Goal: Task Accomplishment & Management: Manage account settings

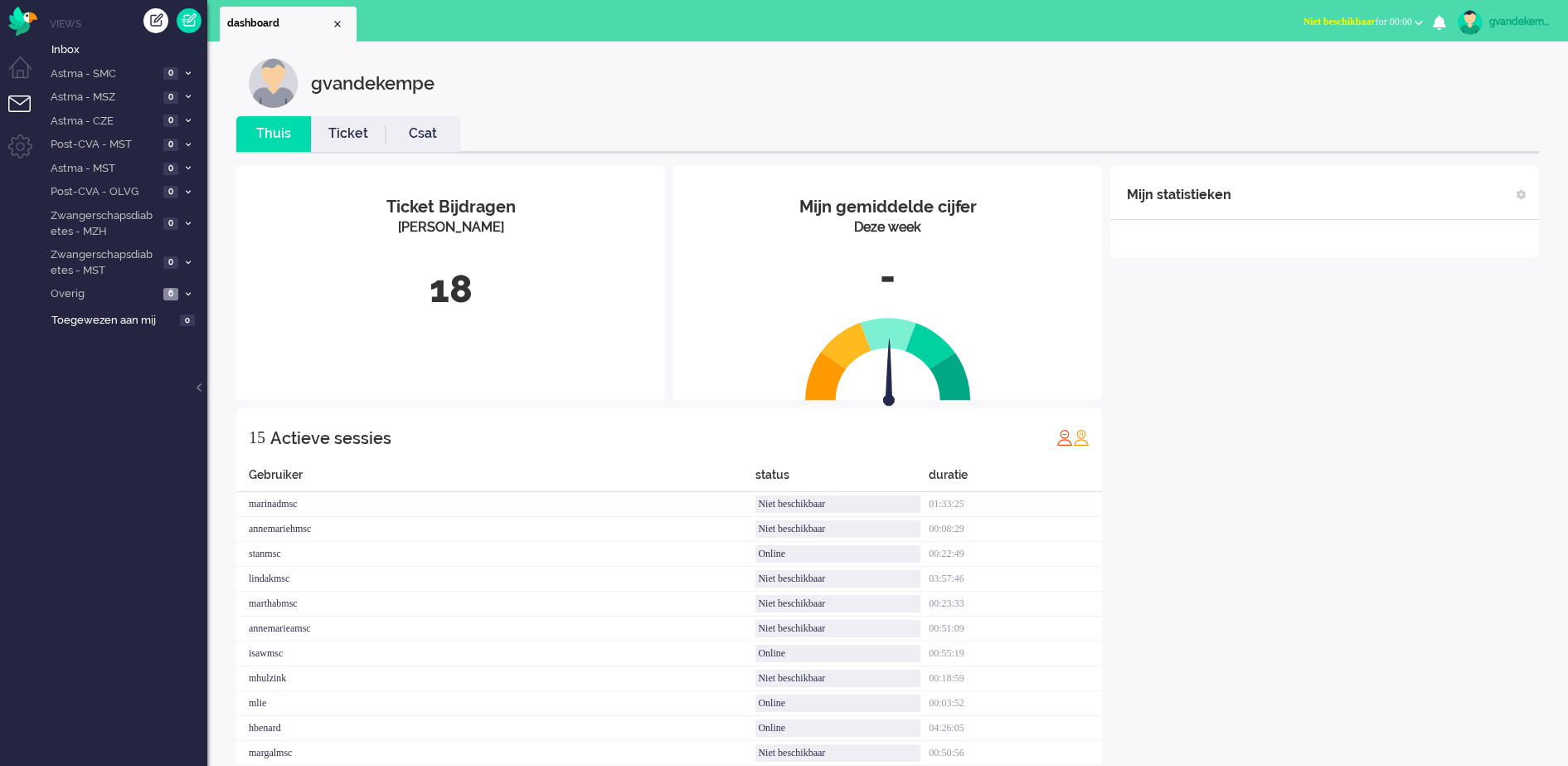
click at [1409, 22] on span "Niet beschikbaar for 00:00" at bounding box center [1357, 21] width 109 height 12
click at [1297, 71] on label "Online" at bounding box center [1354, 74] width 131 height 14
click at [1297, 71] on div "gvandekempe" at bounding box center [899, 83] width 1303 height 50
click at [706, 101] on div "gvandekempe" at bounding box center [899, 83] width 1303 height 50
click at [1315, 576] on div "Mijn statistieken + Statistieken toevoegen Bel tijd (gemiddelde dag) Wrapup tij…" at bounding box center [1324, 524] width 428 height 716
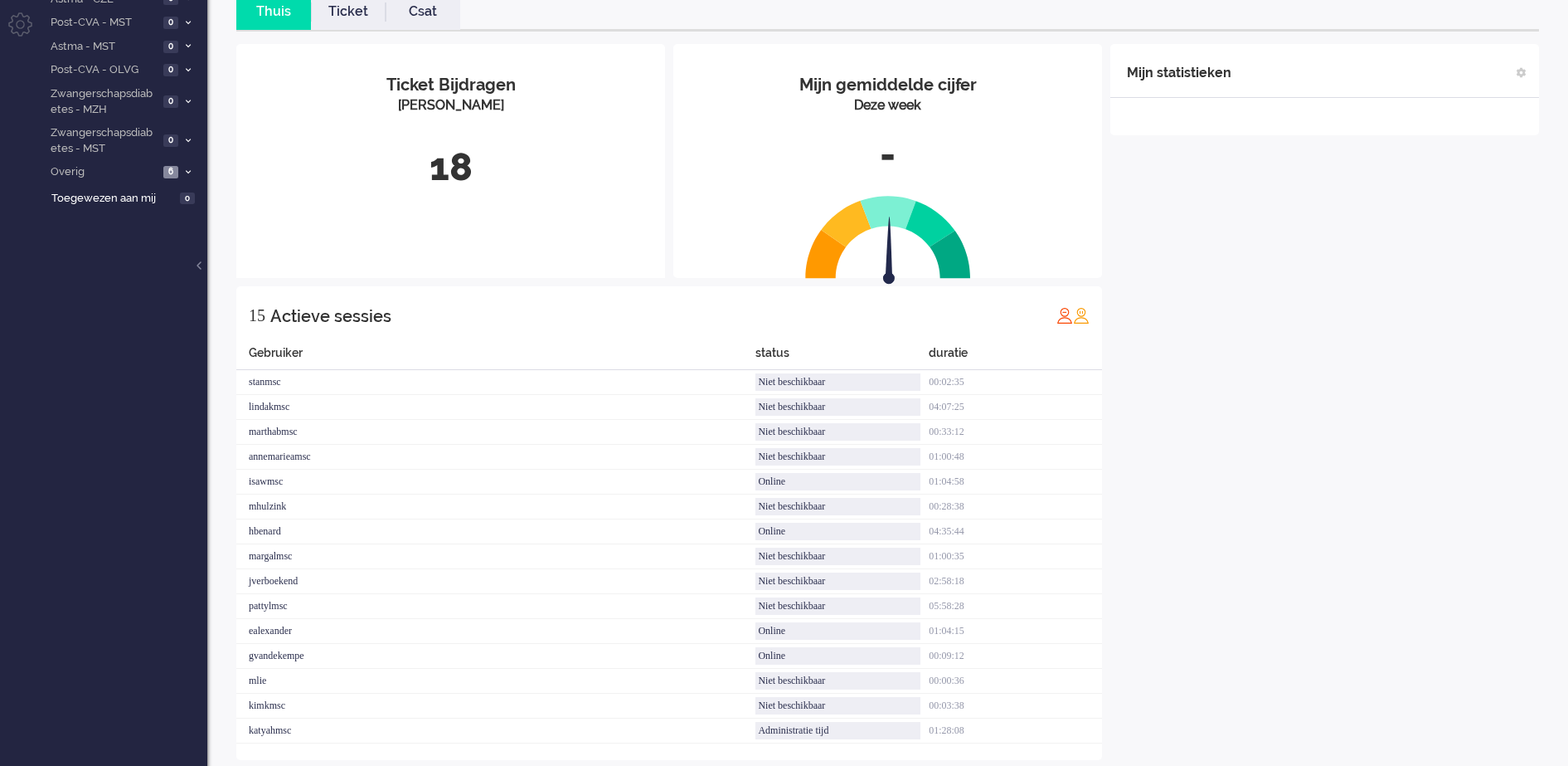
scroll to position [145, 0]
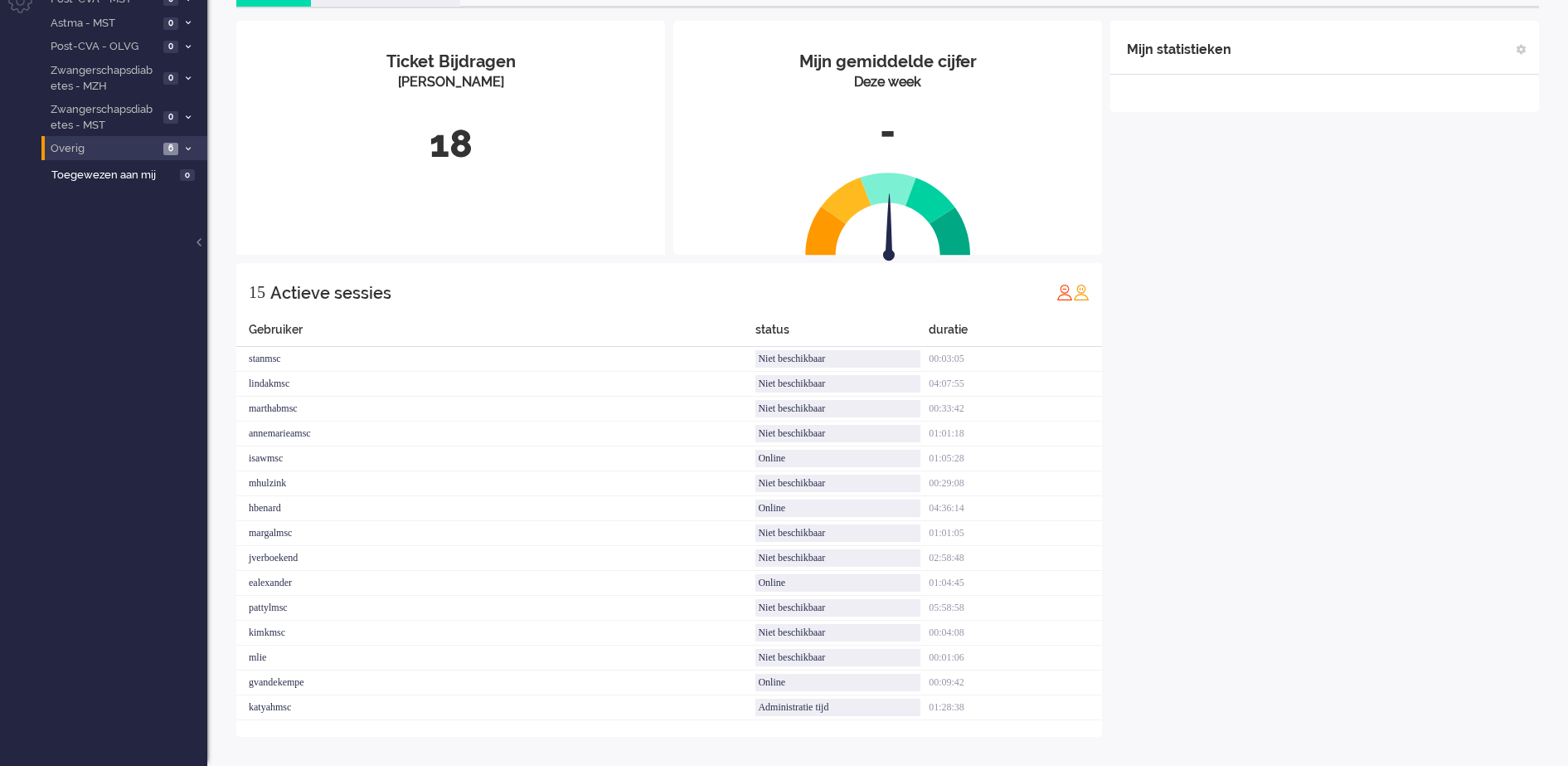
click at [188, 151] on icon at bounding box center [187, 149] width 5 height 6
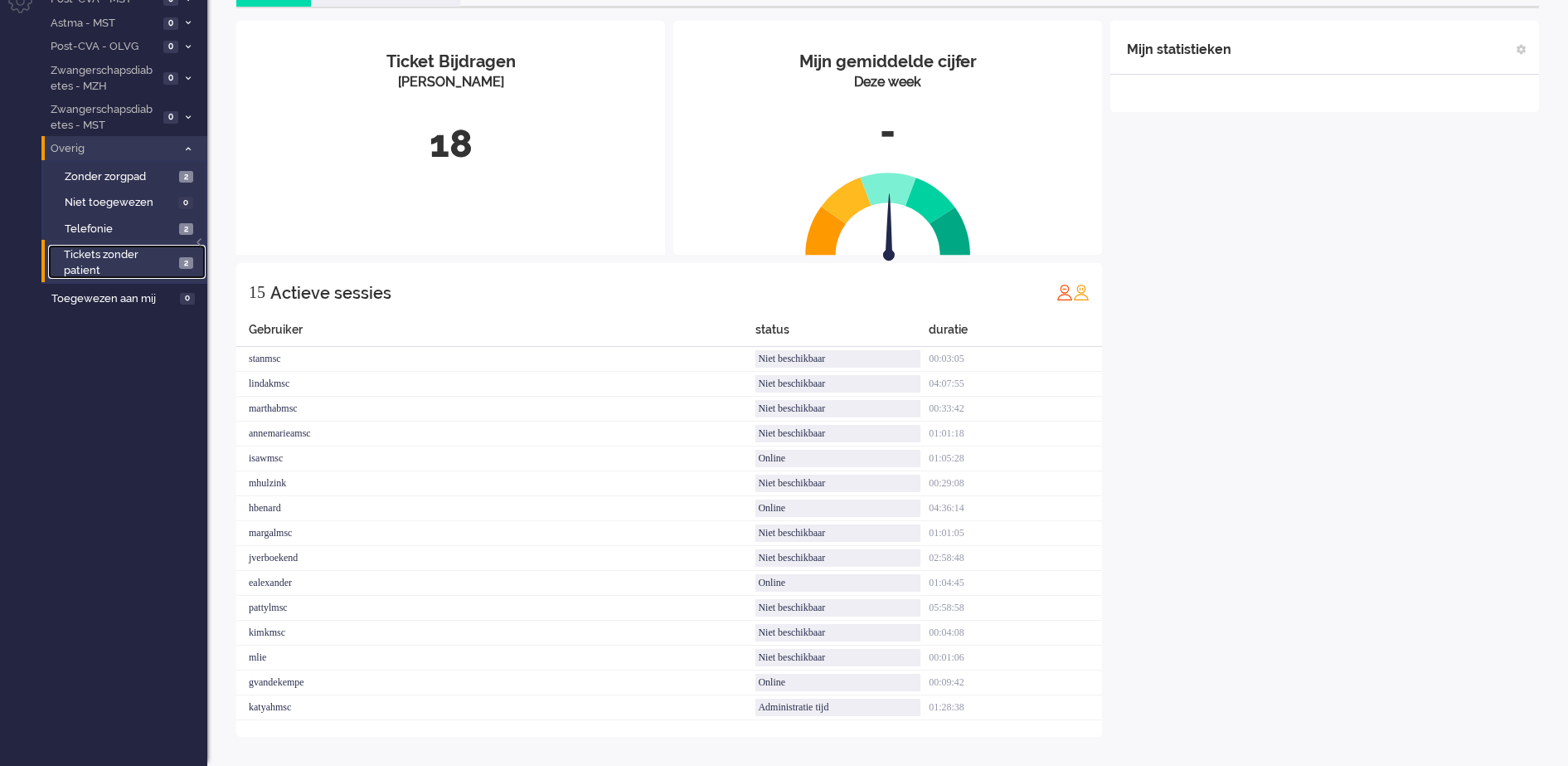
click at [176, 256] on link "Tickets zonder patient 2" at bounding box center [127, 261] width 158 height 33
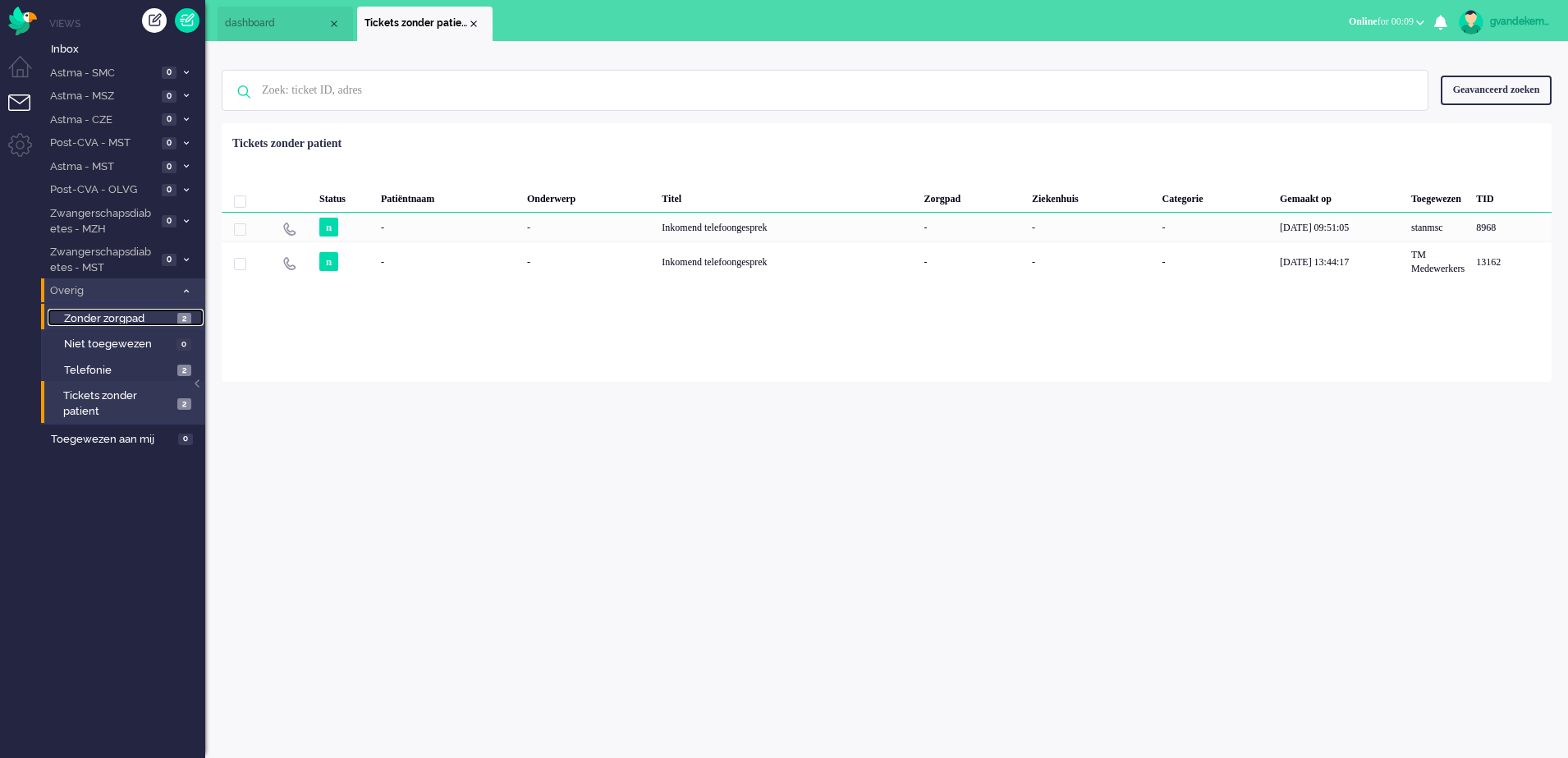
click at [183, 316] on span "2" at bounding box center [184, 318] width 14 height 12
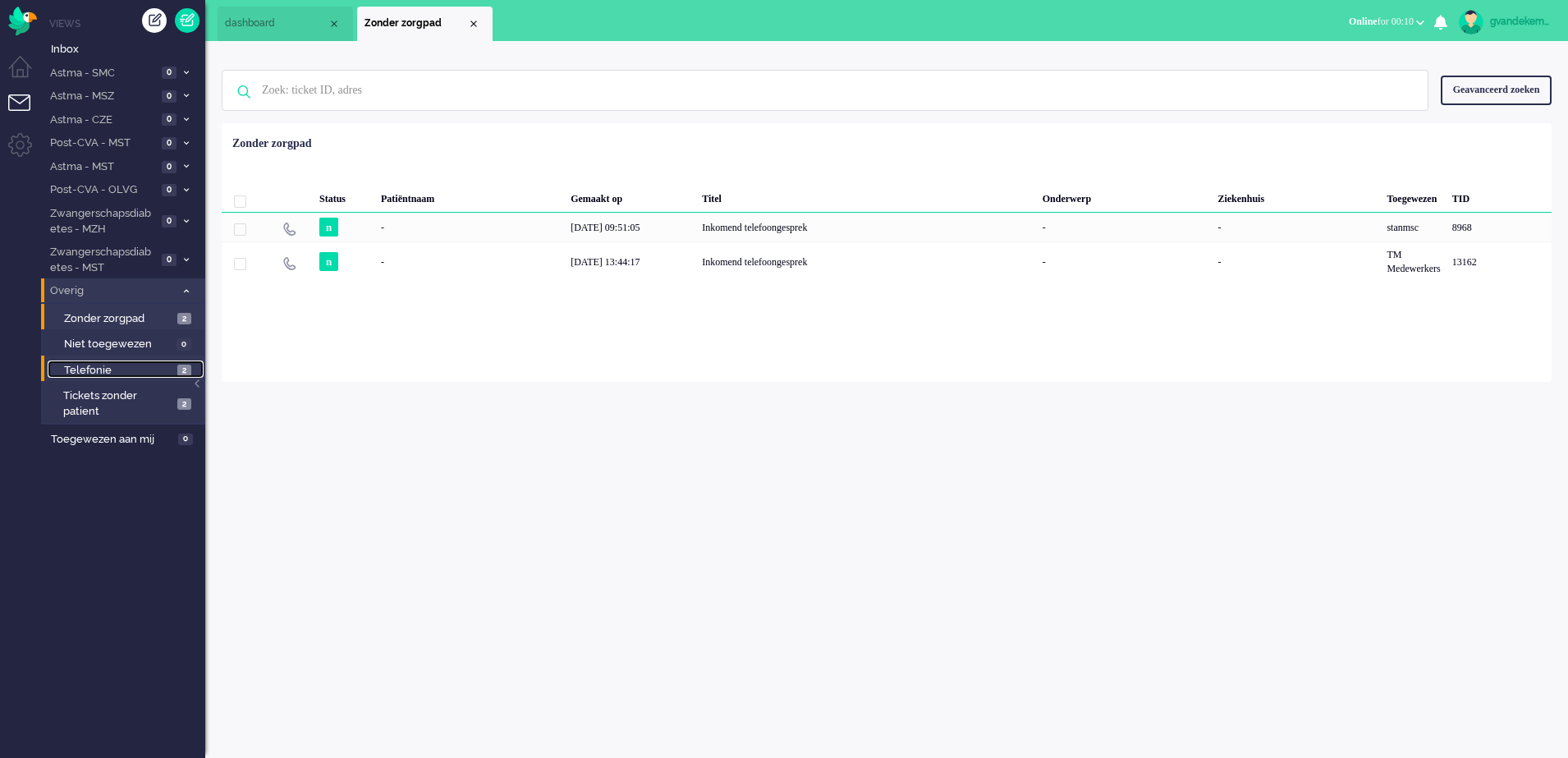
click at [186, 370] on span "2" at bounding box center [184, 370] width 14 height 12
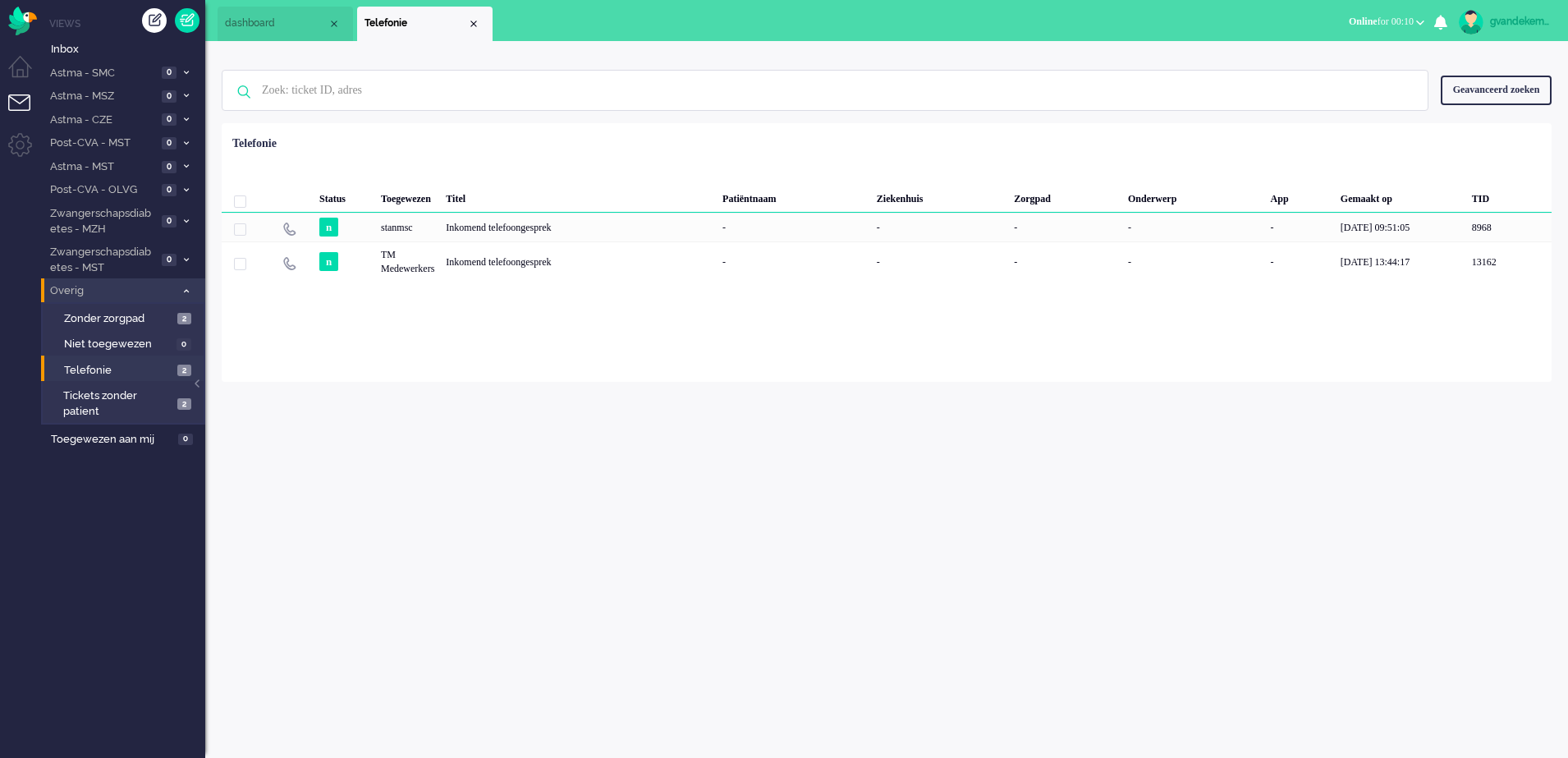
click at [187, 290] on icon at bounding box center [186, 291] width 5 height 5
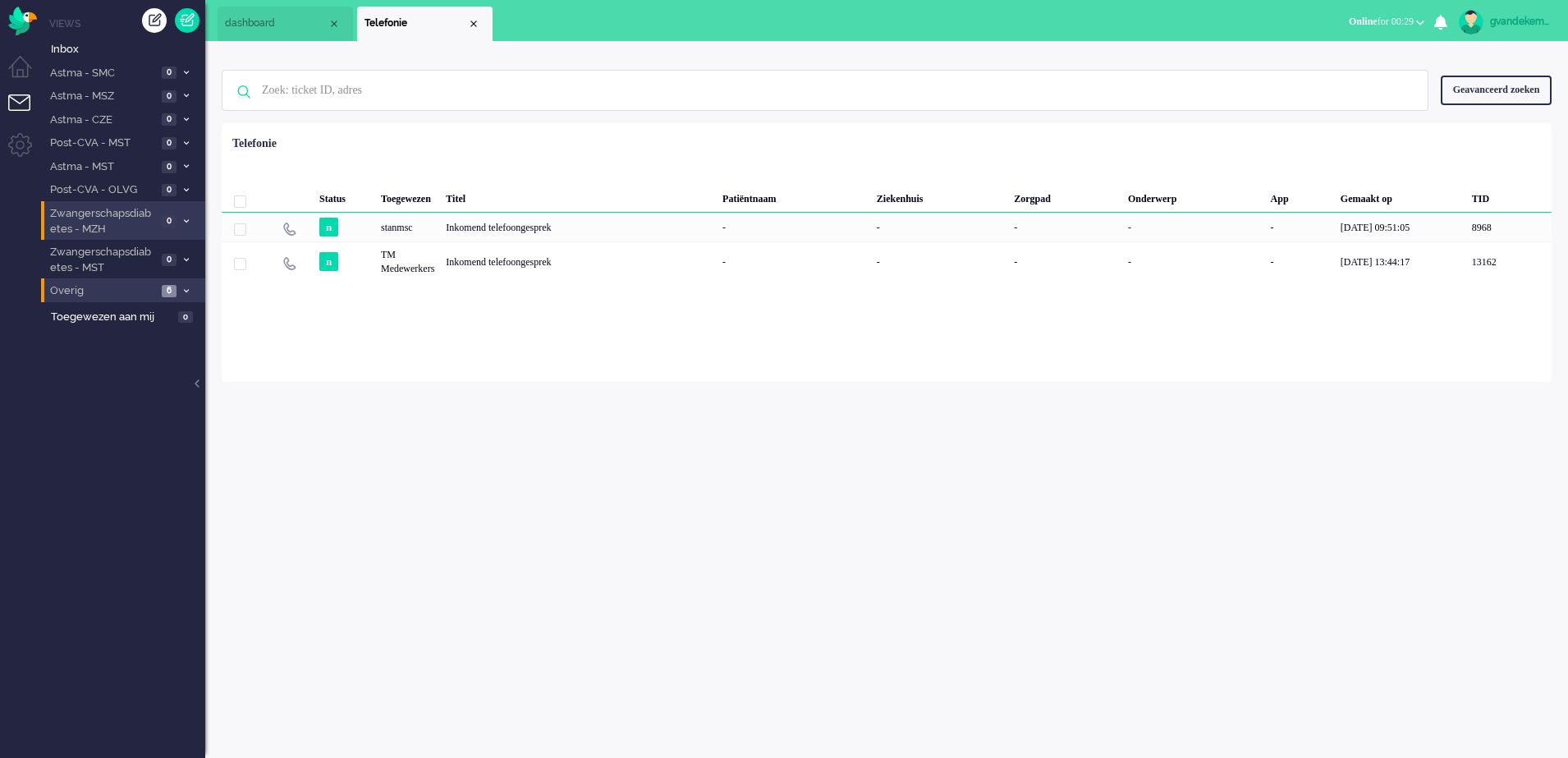
click at [179, 219] on li "Zwangerschapsdiabetes - MZH 0" at bounding box center [123, 220] width 165 height 38
click at [187, 221] on icon at bounding box center [186, 221] width 5 height 5
click at [469, 27] on div "Close tab" at bounding box center [474, 24] width 13 height 13
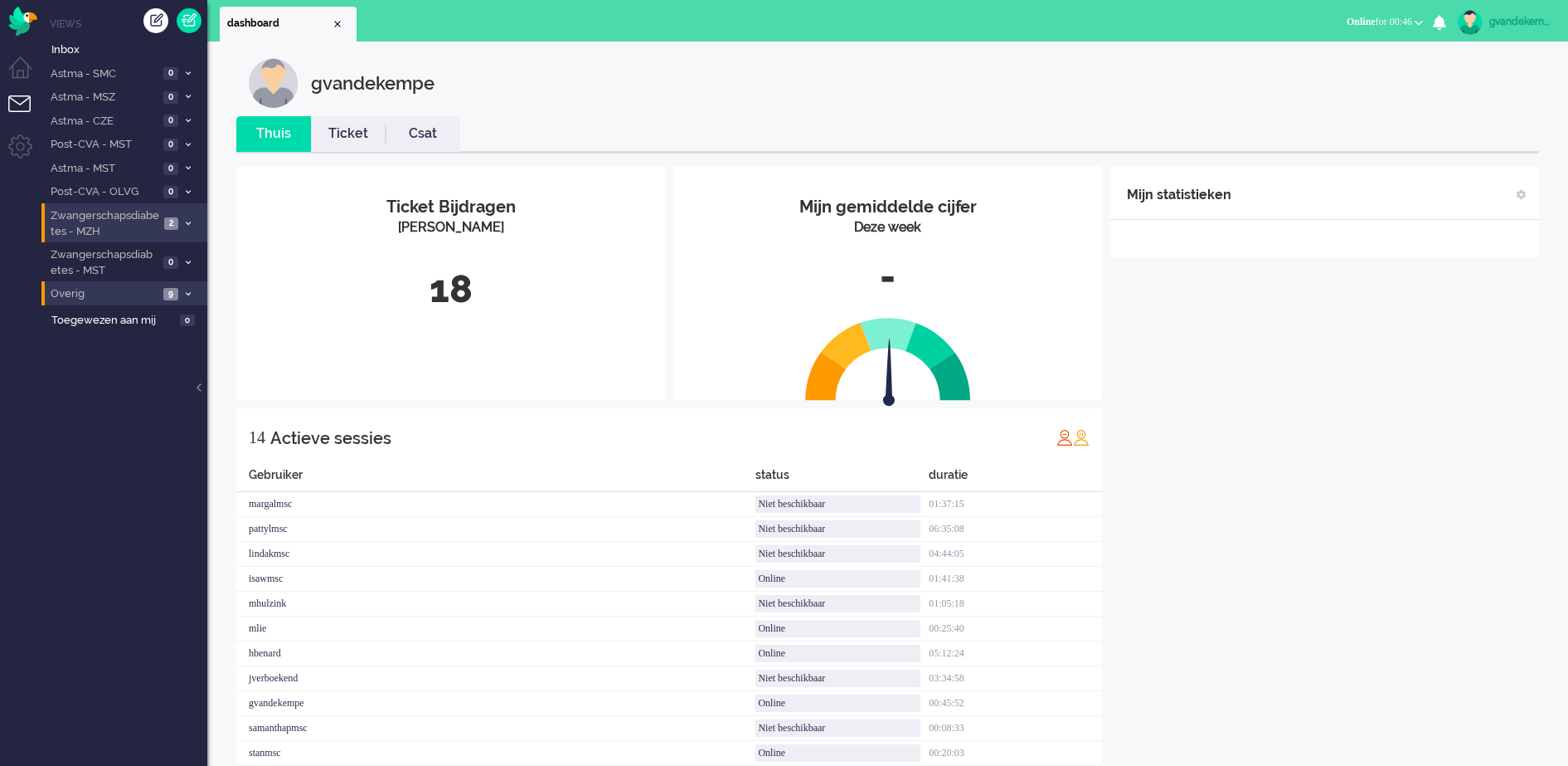
click at [190, 226] on span at bounding box center [187, 224] width 12 height 9
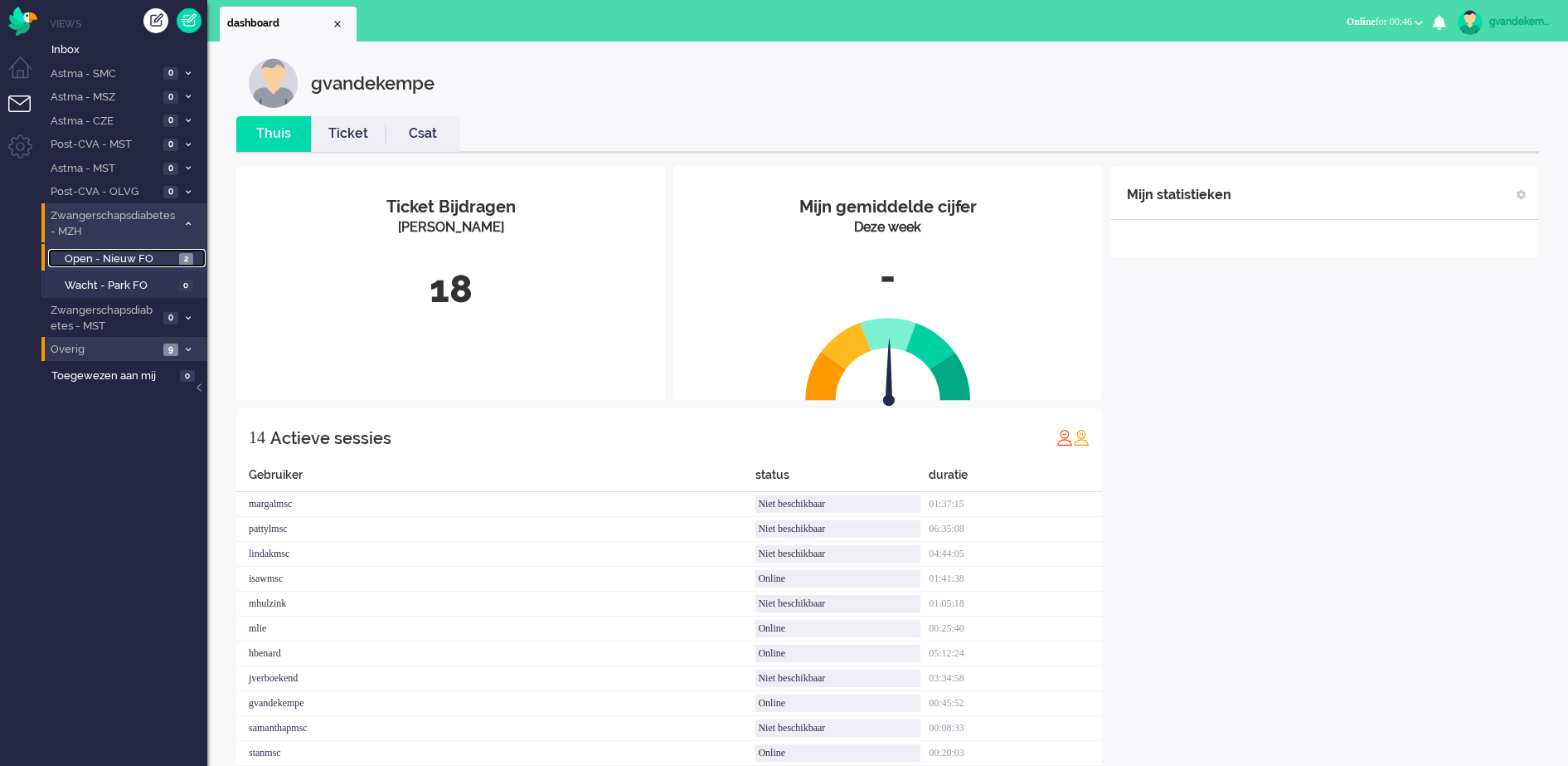
click at [167, 259] on span "Open - Nieuw FO" at bounding box center [119, 259] width 110 height 16
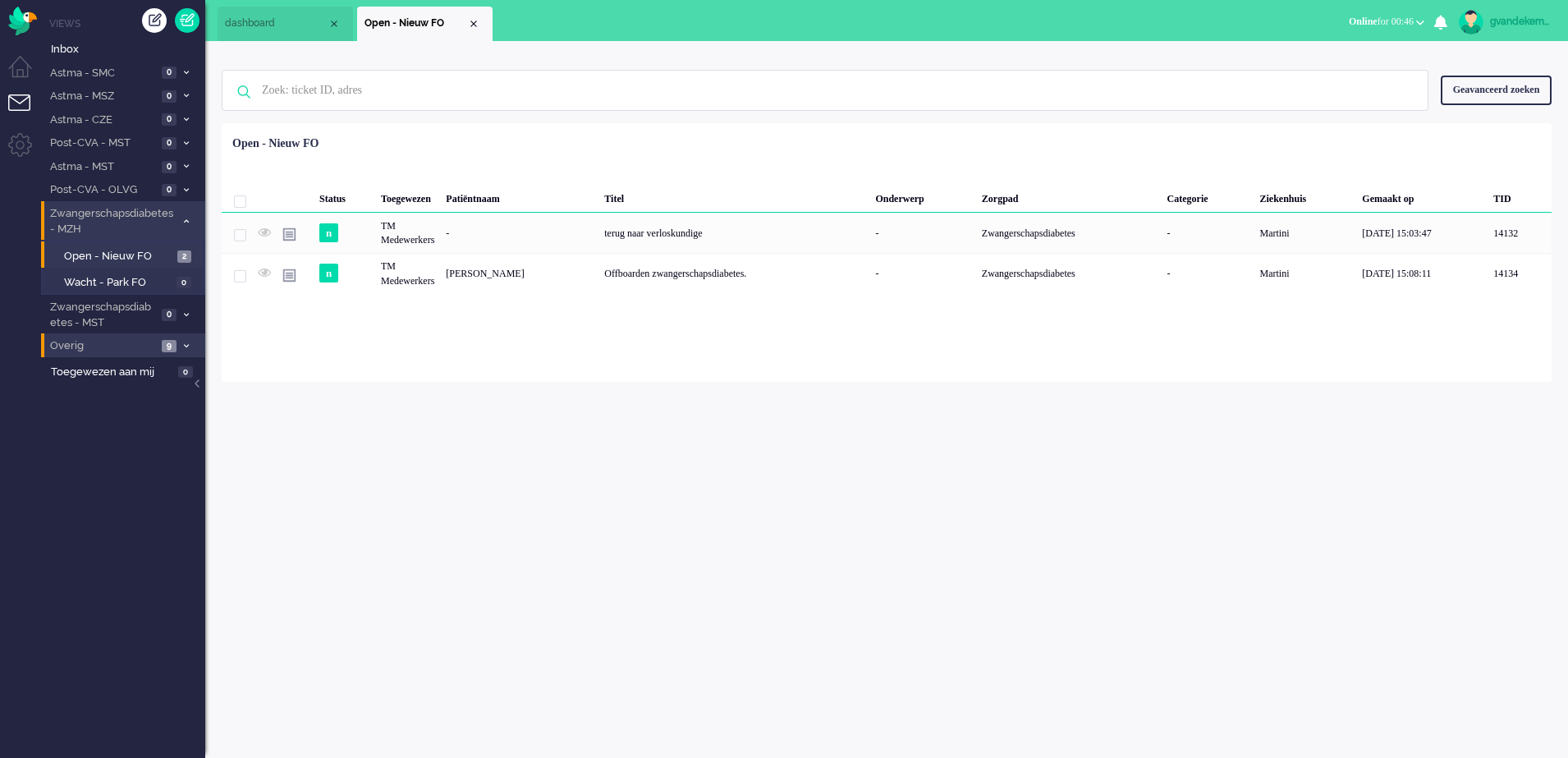
click at [186, 219] on icon at bounding box center [186, 221] width 5 height 5
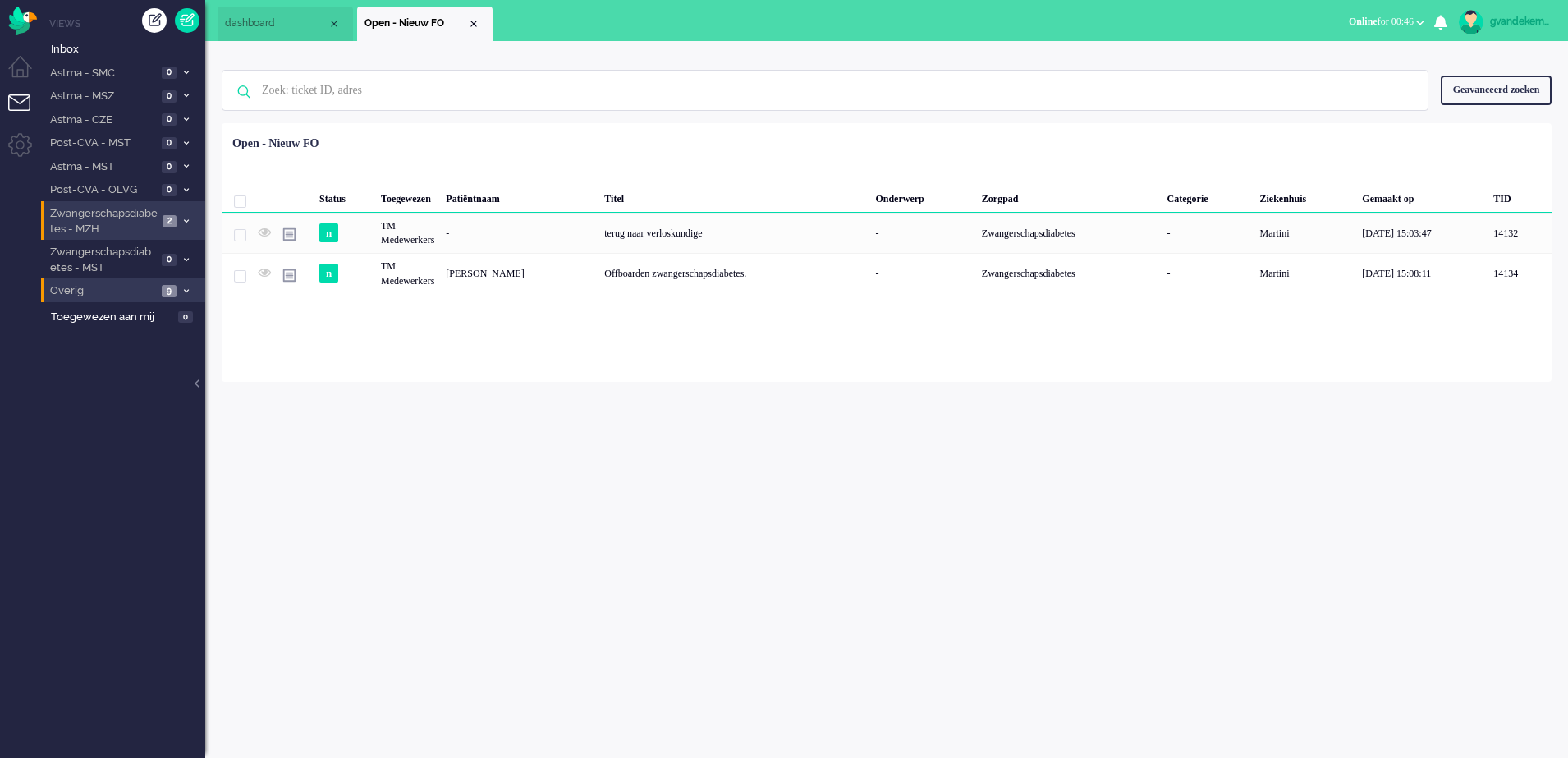
click at [472, 24] on div "Close tab" at bounding box center [474, 24] width 13 height 13
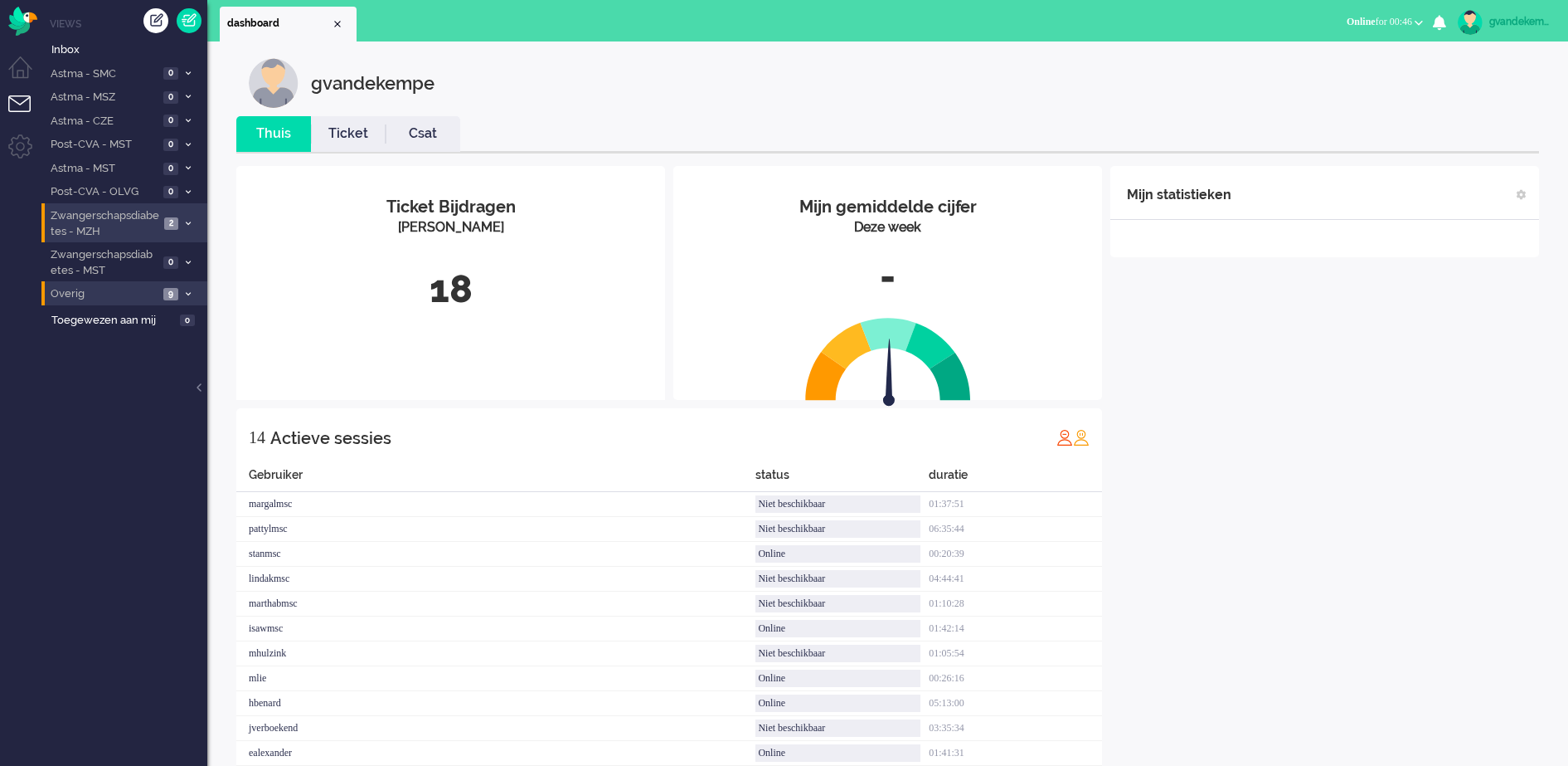
click at [1369, 555] on div "Mijn statistieken + Statistieken toevoegen Bel tijd (gemiddelde dag) Wrapup tij…" at bounding box center [1324, 512] width 428 height 691
click at [184, 120] on span at bounding box center [187, 122] width 12 height 9
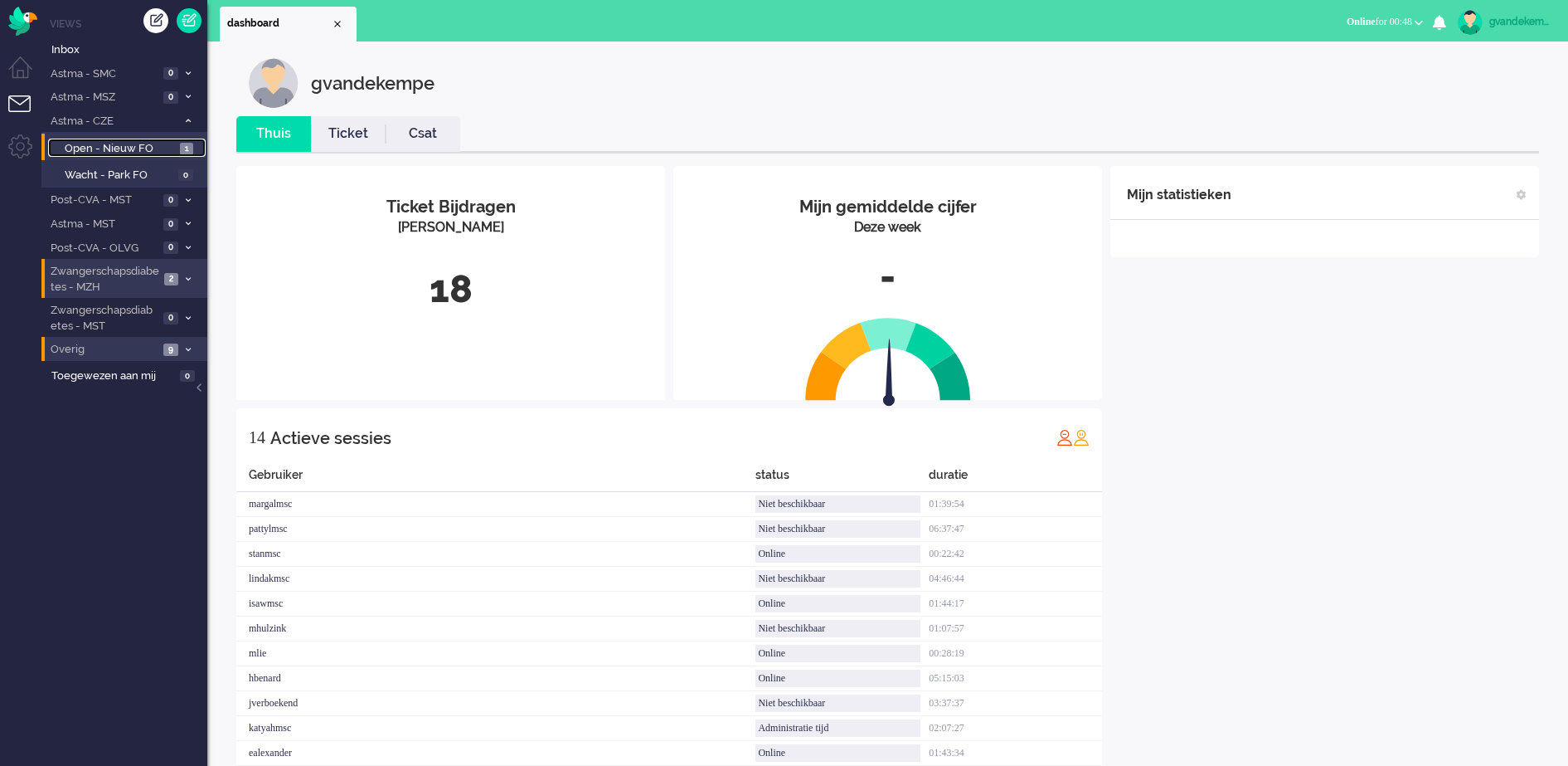
click at [162, 146] on span "Open - Nieuw FO" at bounding box center [120, 149] width 111 height 16
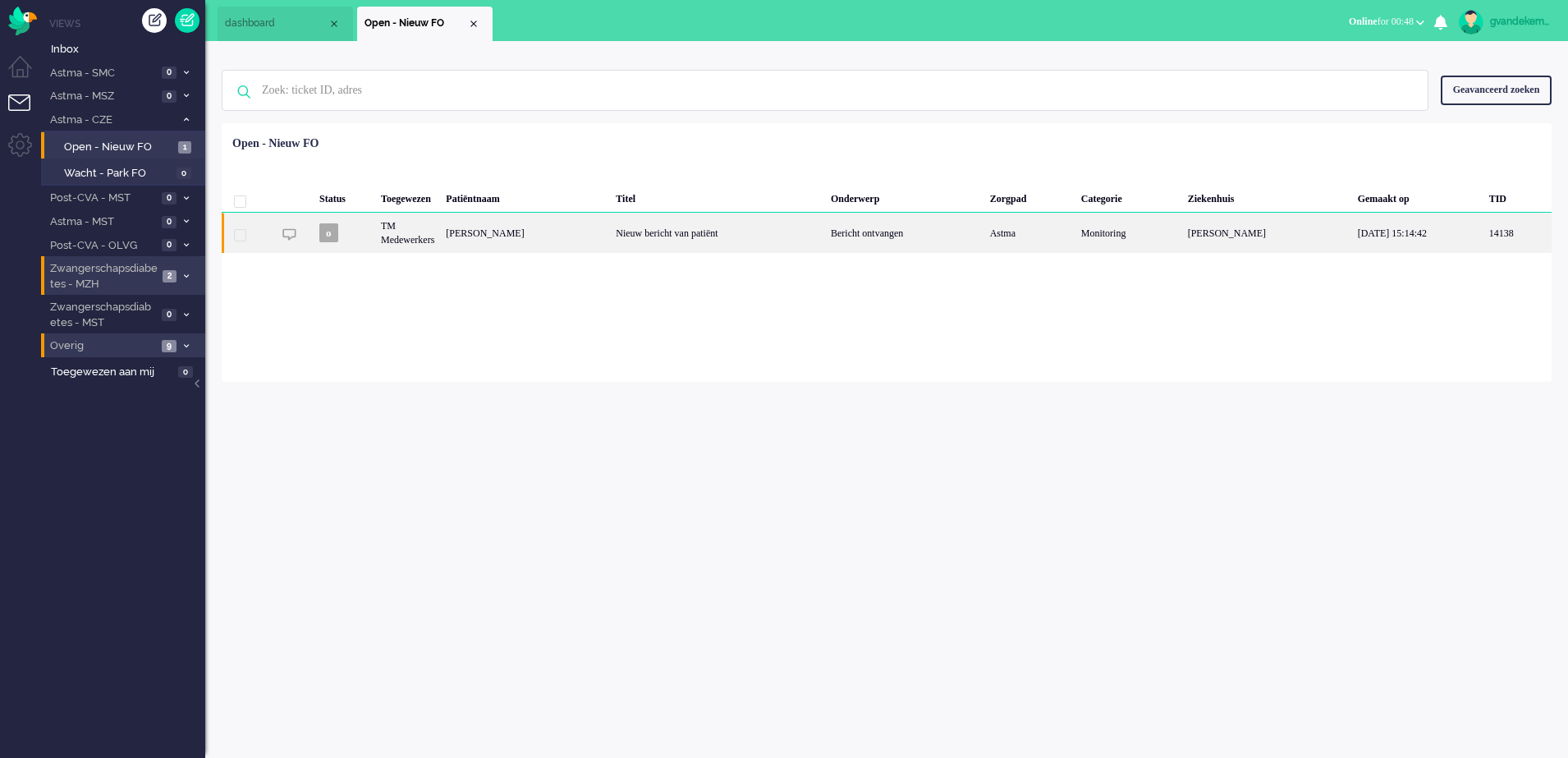
click at [500, 230] on div "[PERSON_NAME]" at bounding box center [525, 233] width 170 height 40
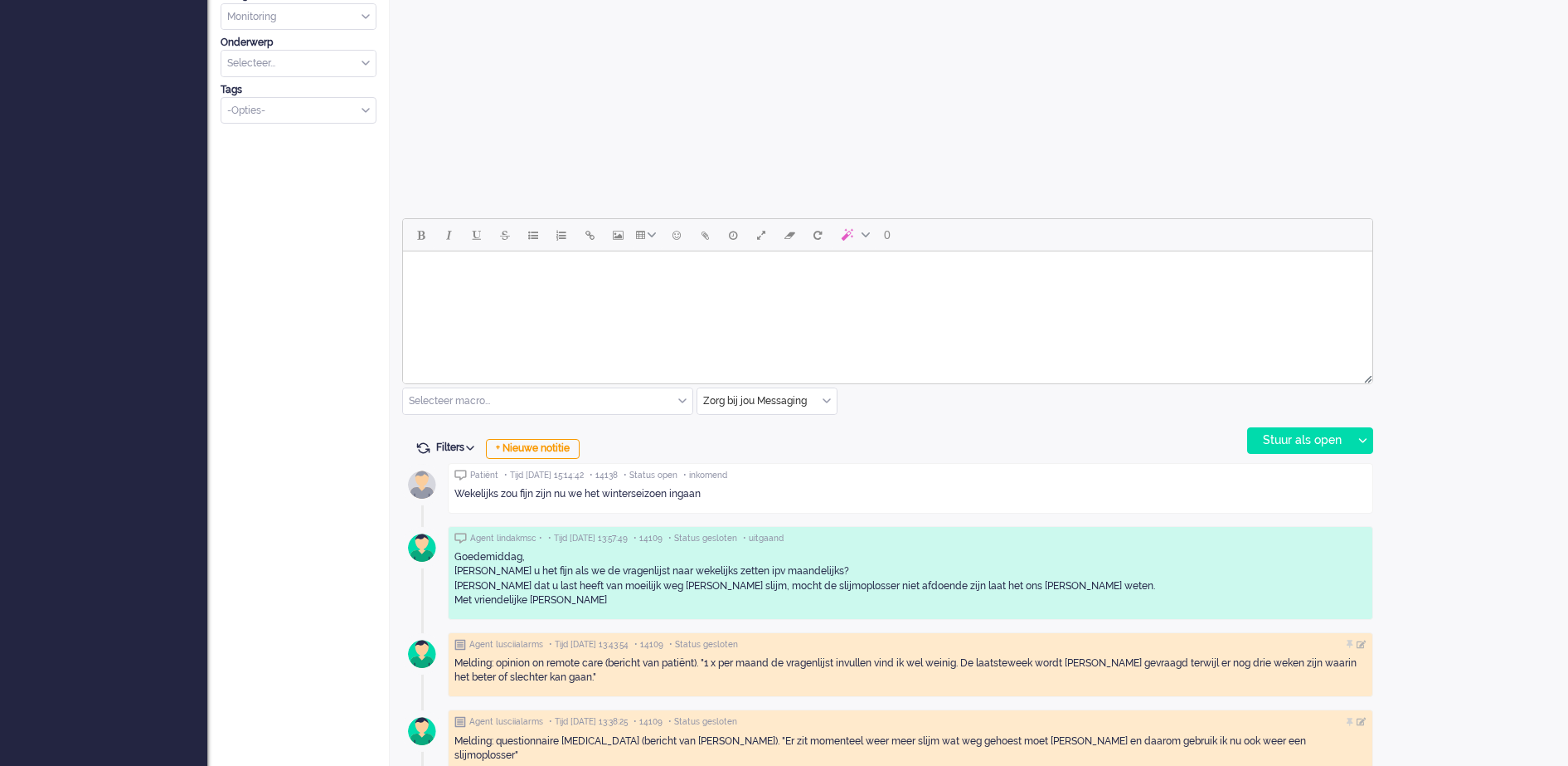
scroll to position [590, 0]
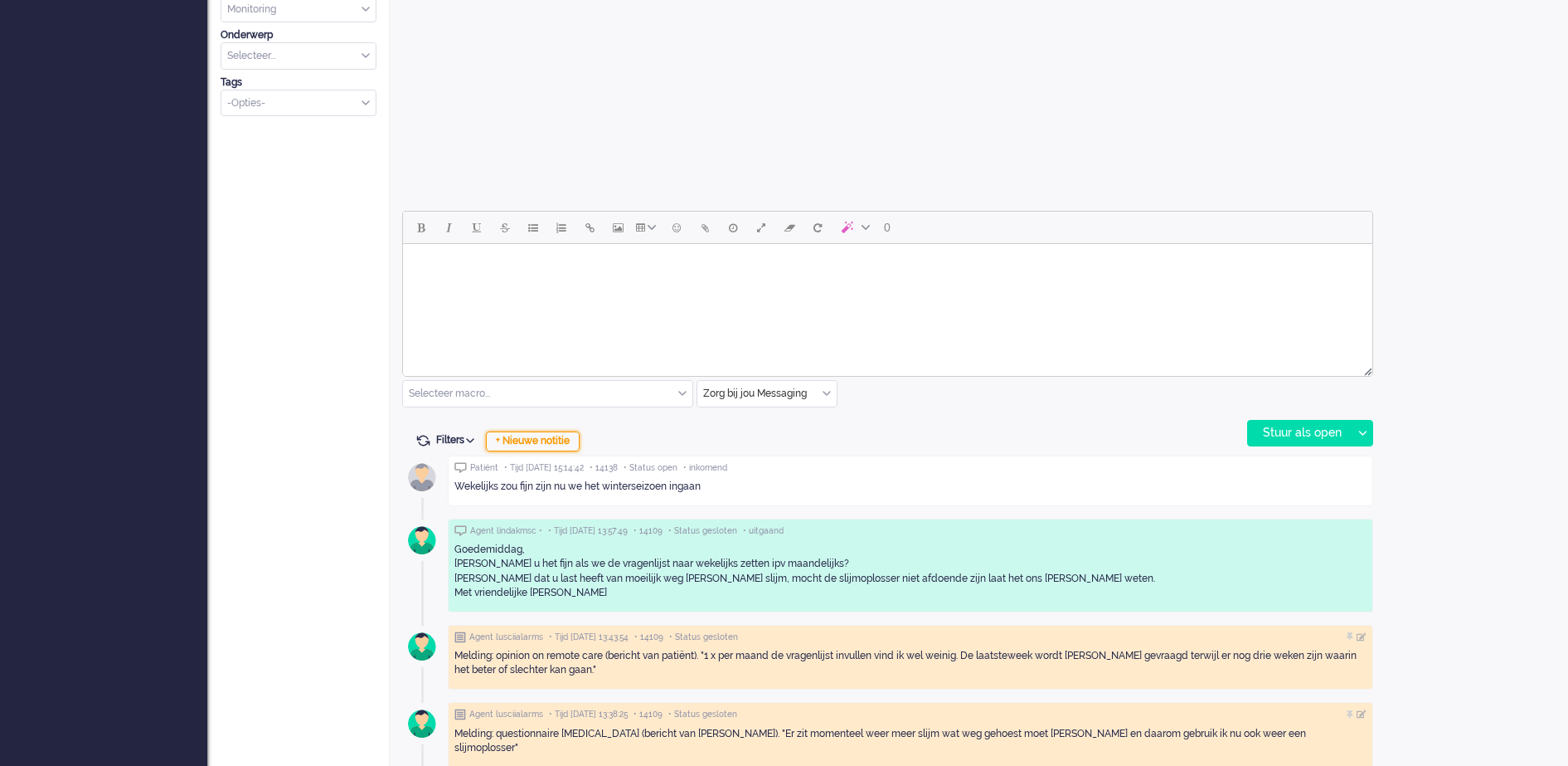
click at [536, 436] on div "+ Nieuwe notitie" at bounding box center [532, 442] width 93 height 20
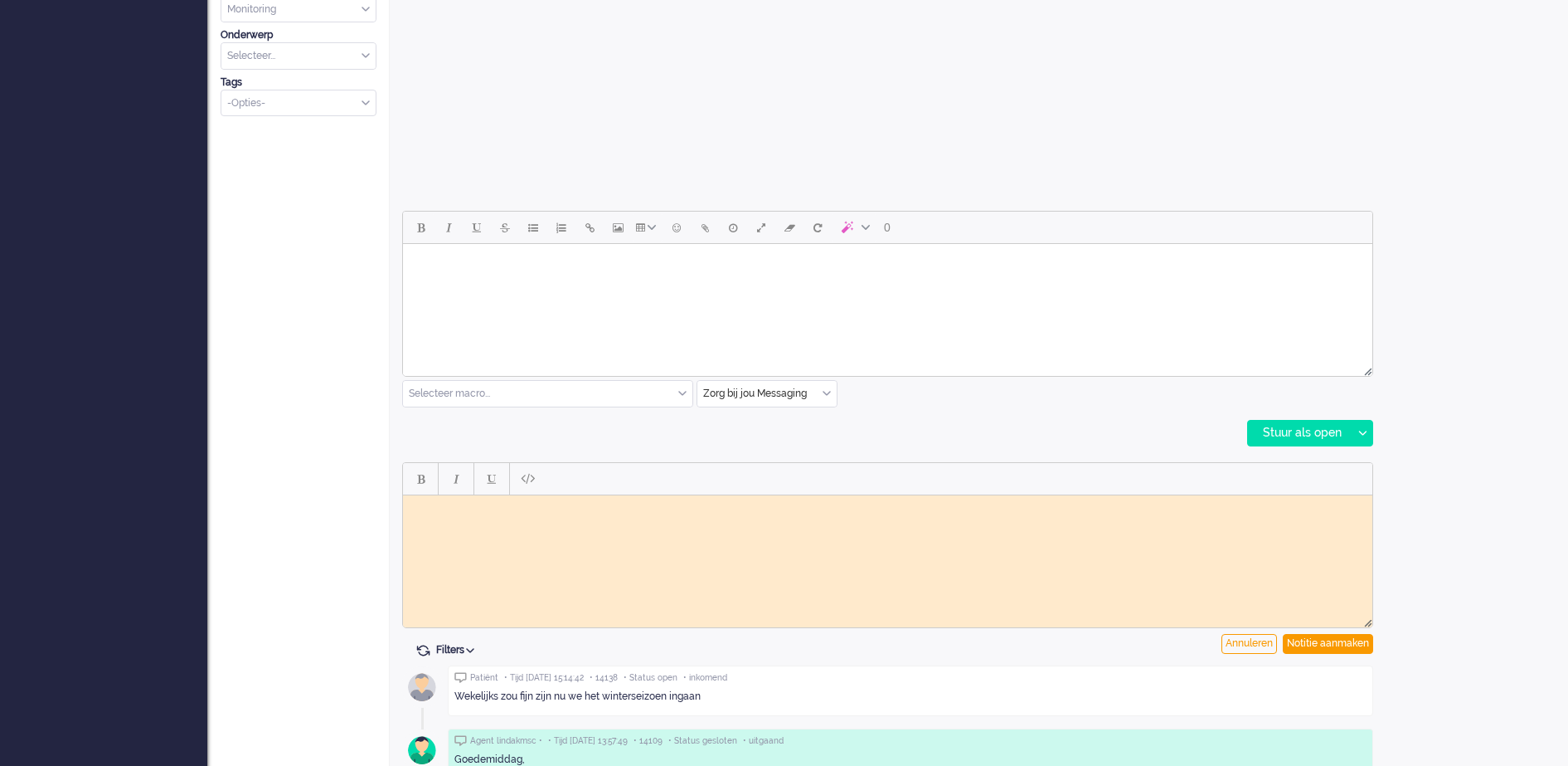
scroll to position [0, 0]
click at [514, 507] on body "Rich Text Area. Press ALT-0 for help." at bounding box center [887, 506] width 956 height 12
click at [454, 506] on body "Reactie doorgezet naar vpk-box GJ" at bounding box center [887, 513] width 956 height 25
click at [1313, 639] on div "Notitie aanmaken" at bounding box center [1328, 644] width 90 height 20
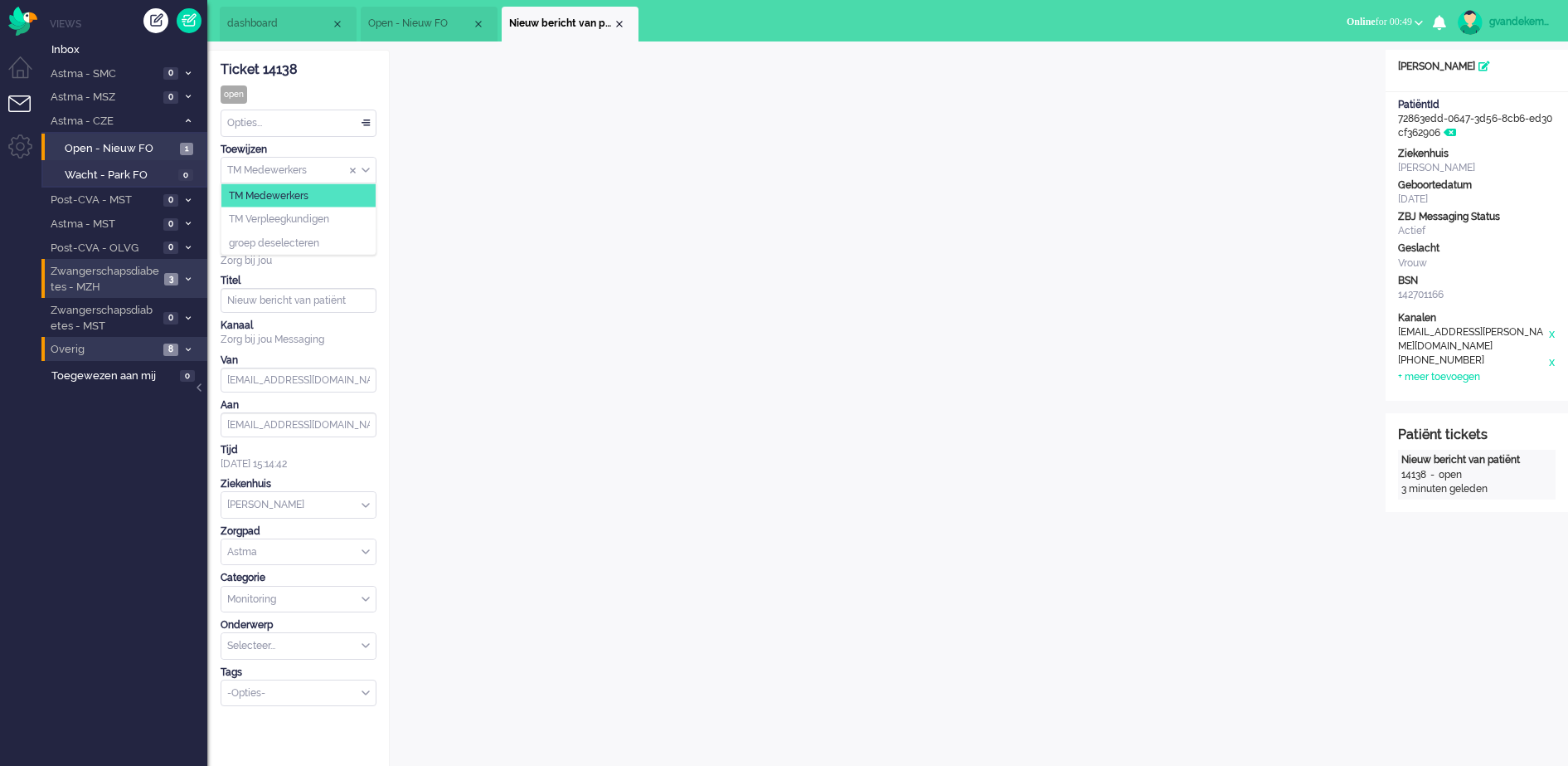
click at [364, 171] on div "TM Medewerkers" at bounding box center [298, 171] width 154 height 26
click at [329, 220] on span "TM Verpleegkundigen" at bounding box center [279, 219] width 101 height 14
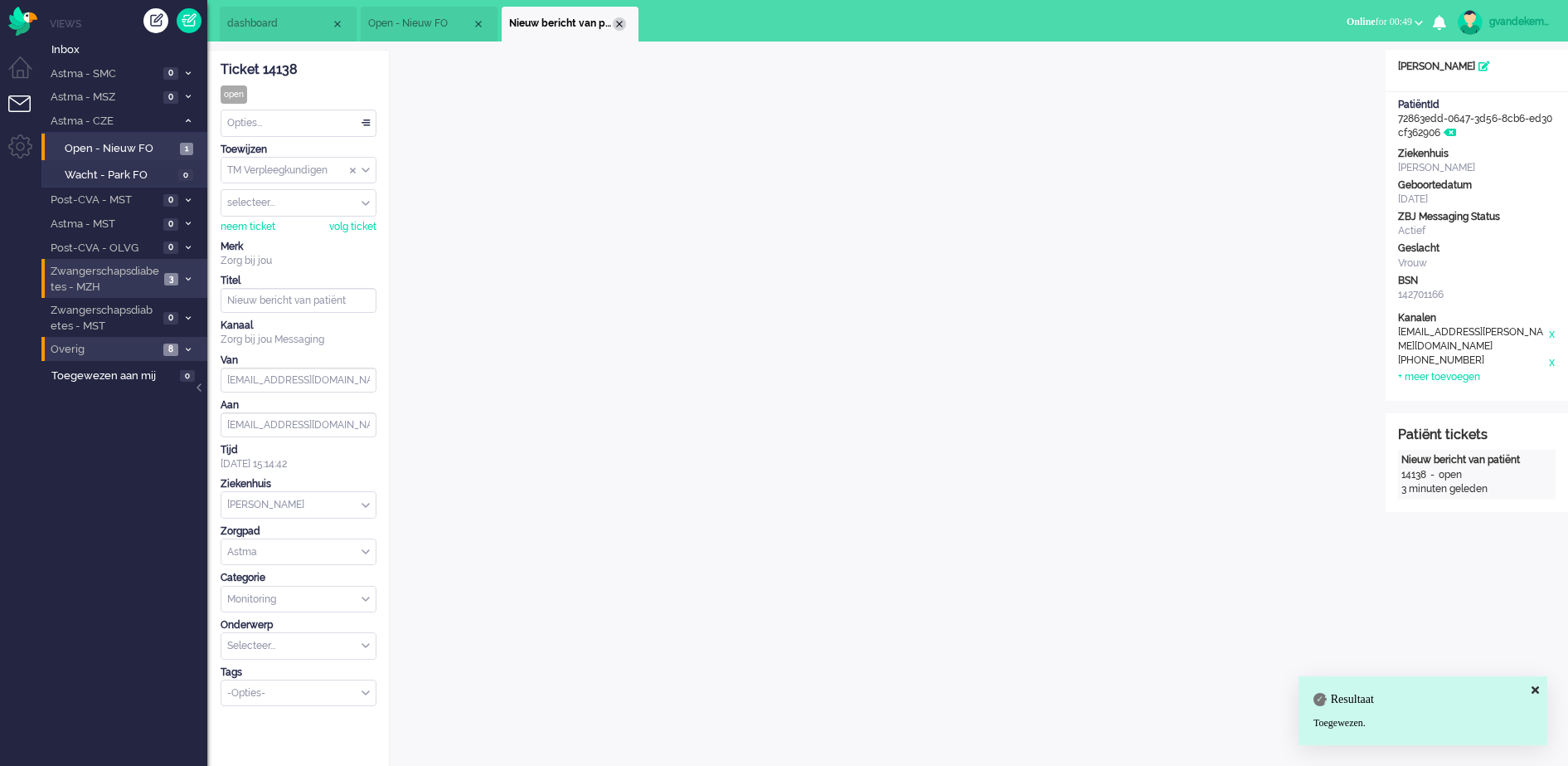
click at [618, 24] on div "Close tab" at bounding box center [620, 24] width 13 height 13
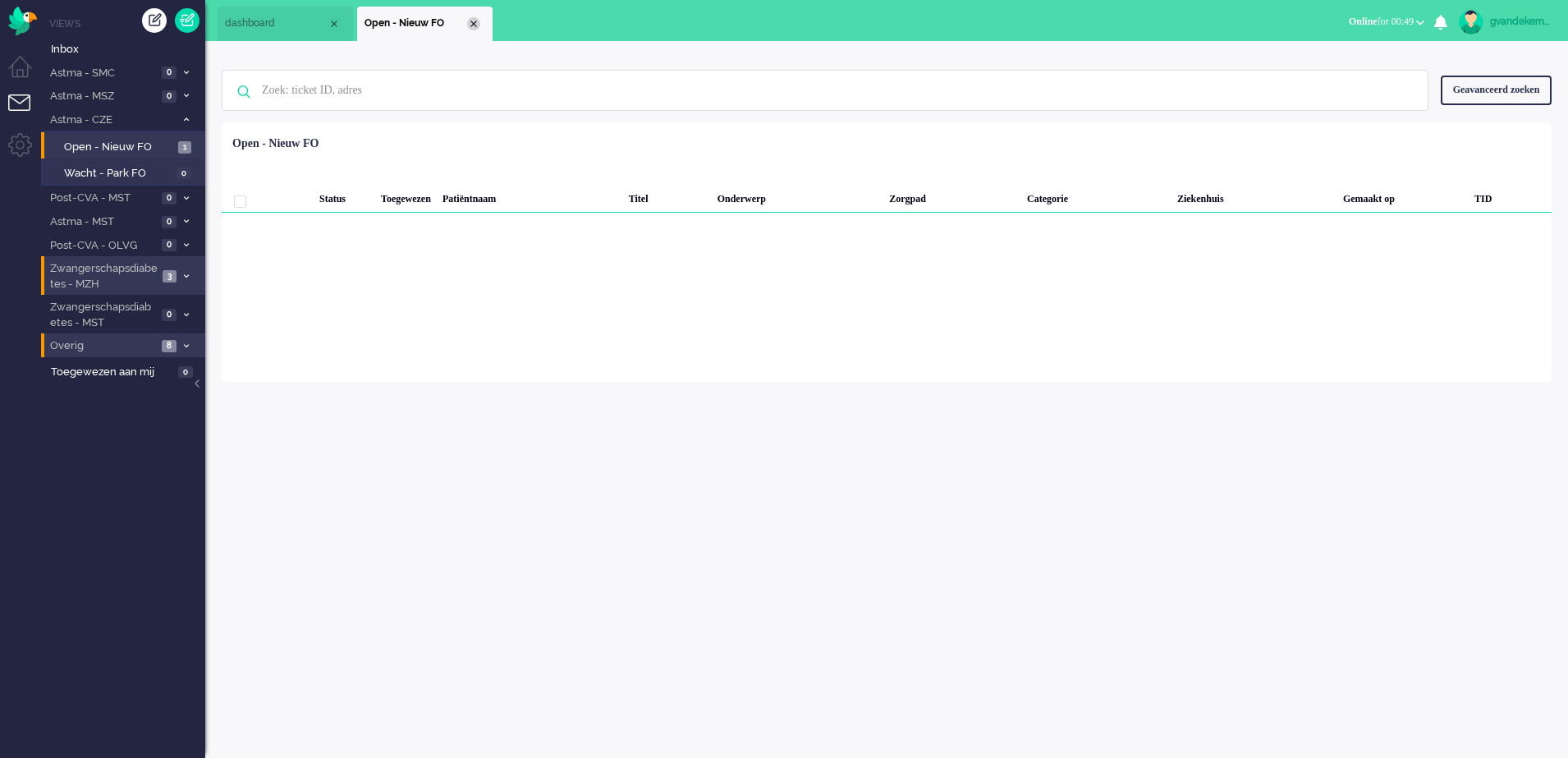
click at [472, 24] on div "Close tab" at bounding box center [474, 24] width 13 height 13
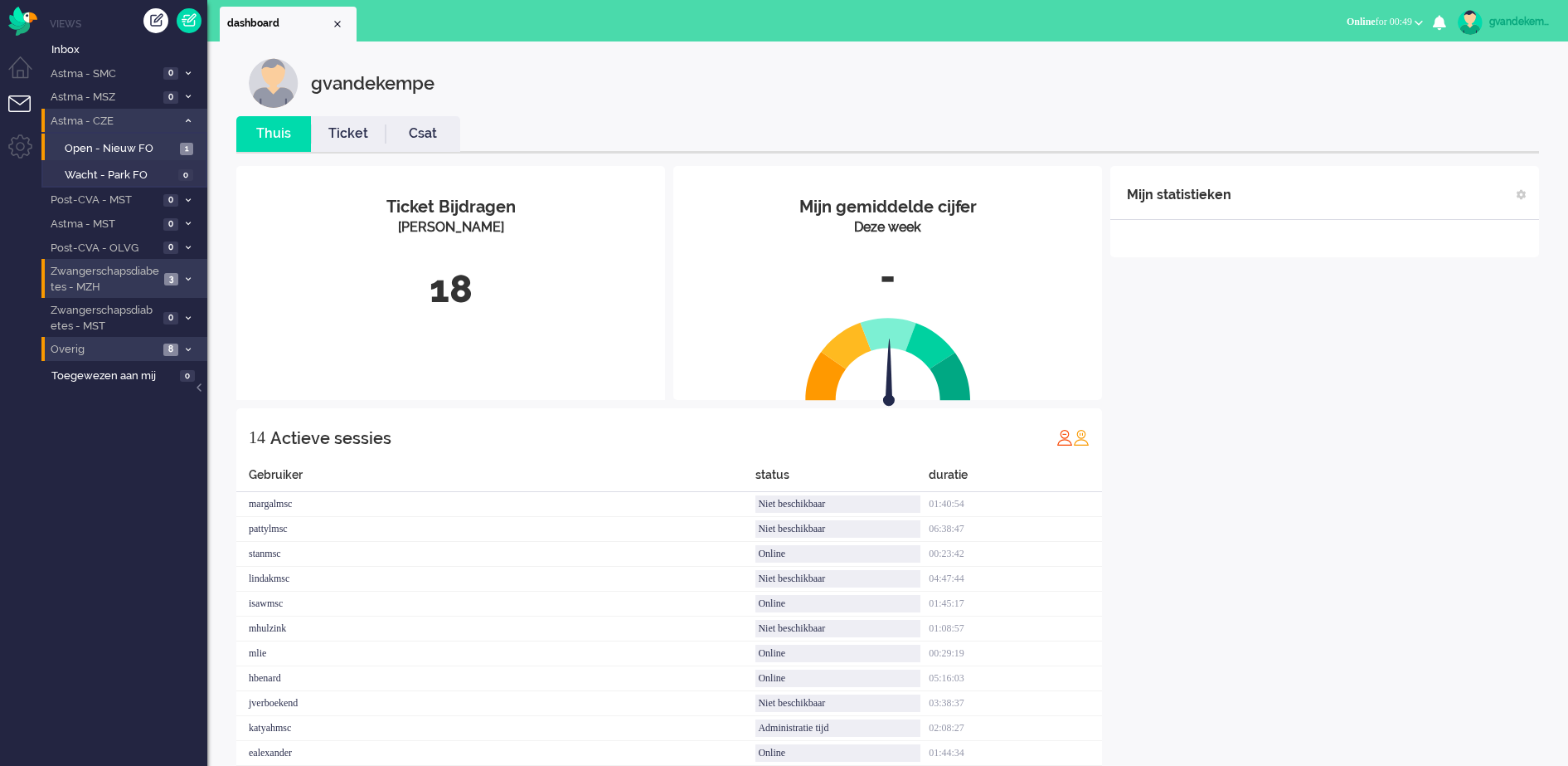
click at [186, 117] on icon at bounding box center [187, 120] width 5 height 6
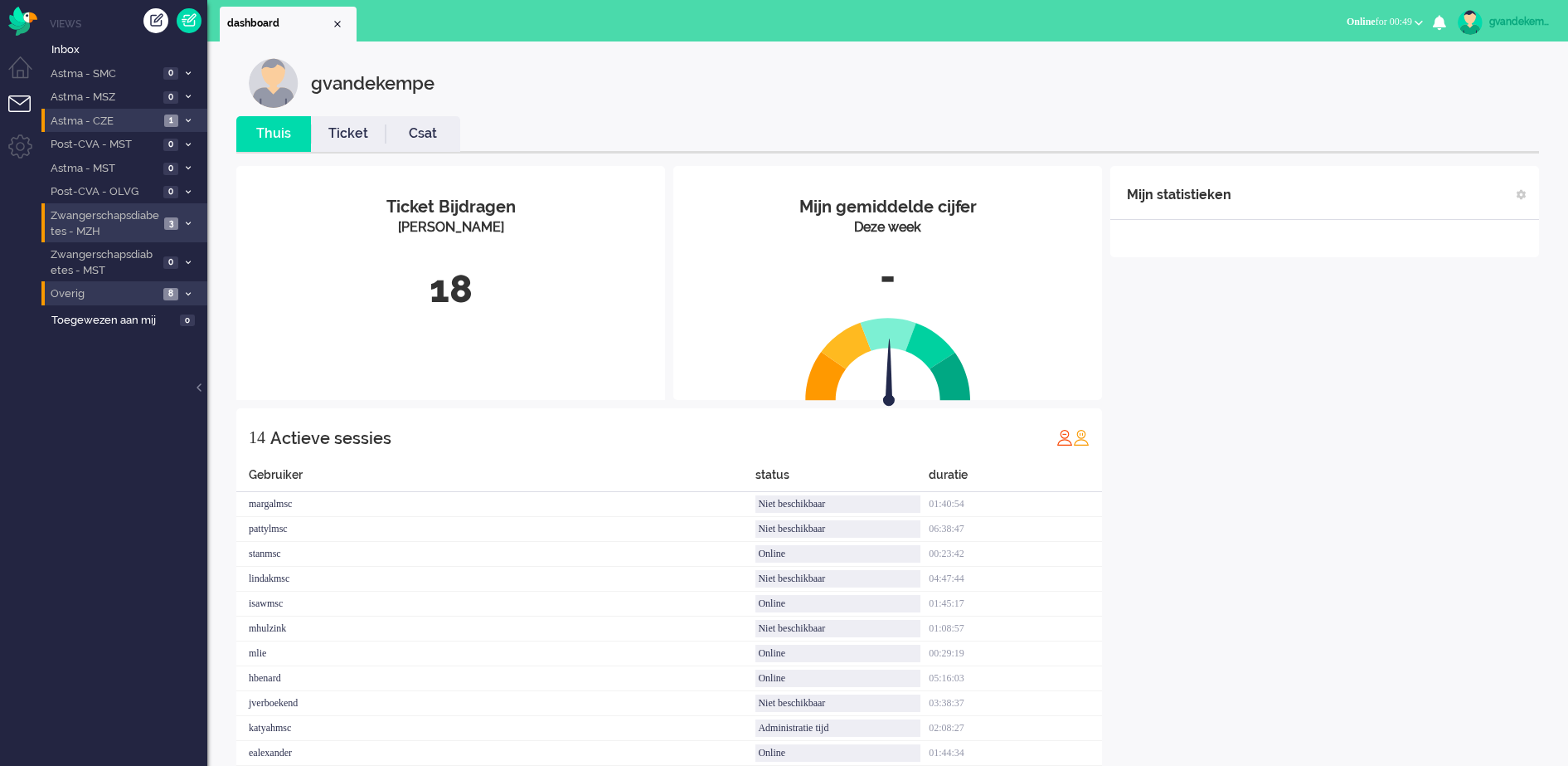
click at [131, 118] on span "Astma - CZE" at bounding box center [103, 121] width 111 height 16
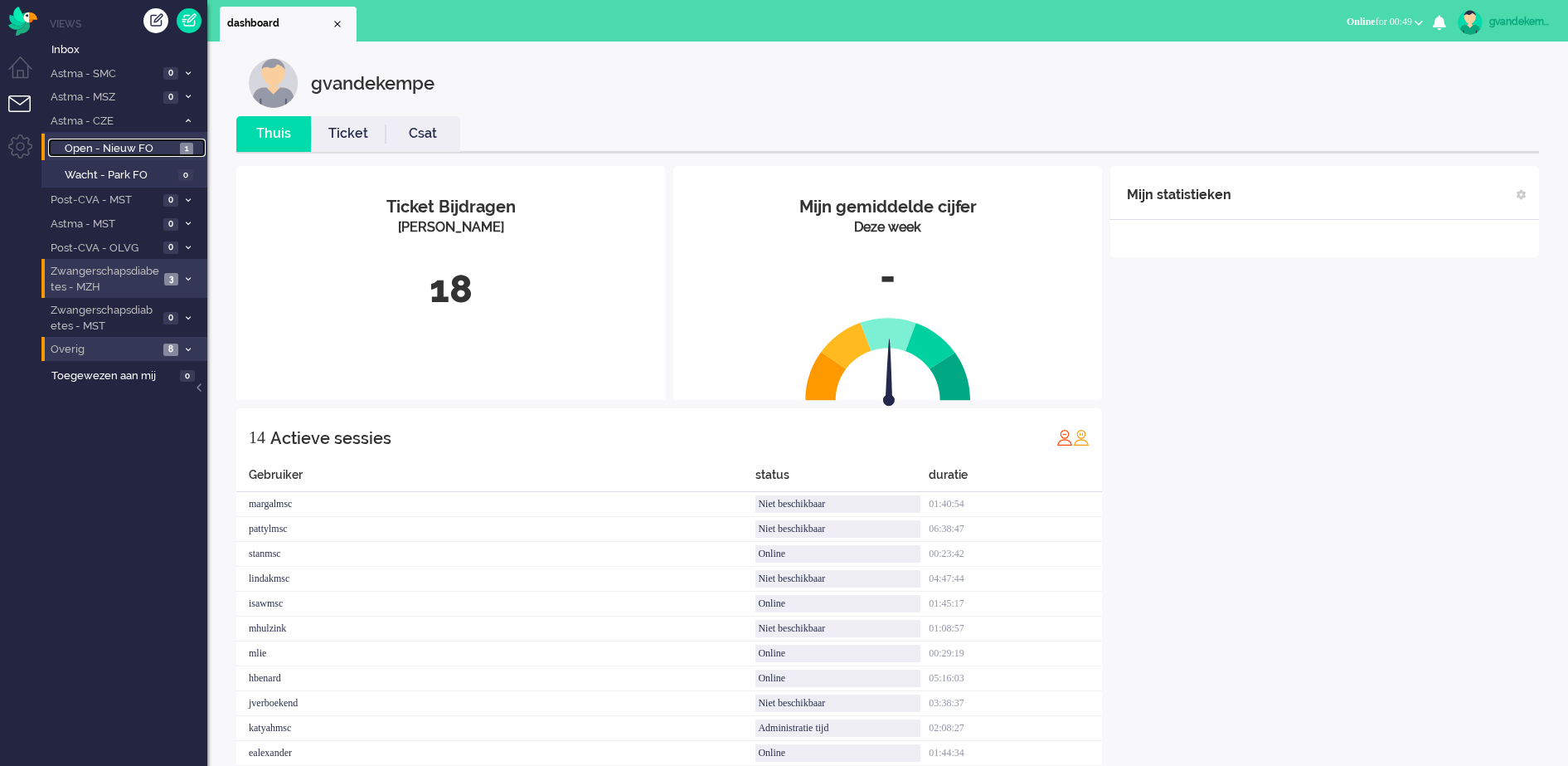
click at [157, 151] on span "Open - Nieuw FO" at bounding box center [120, 149] width 111 height 16
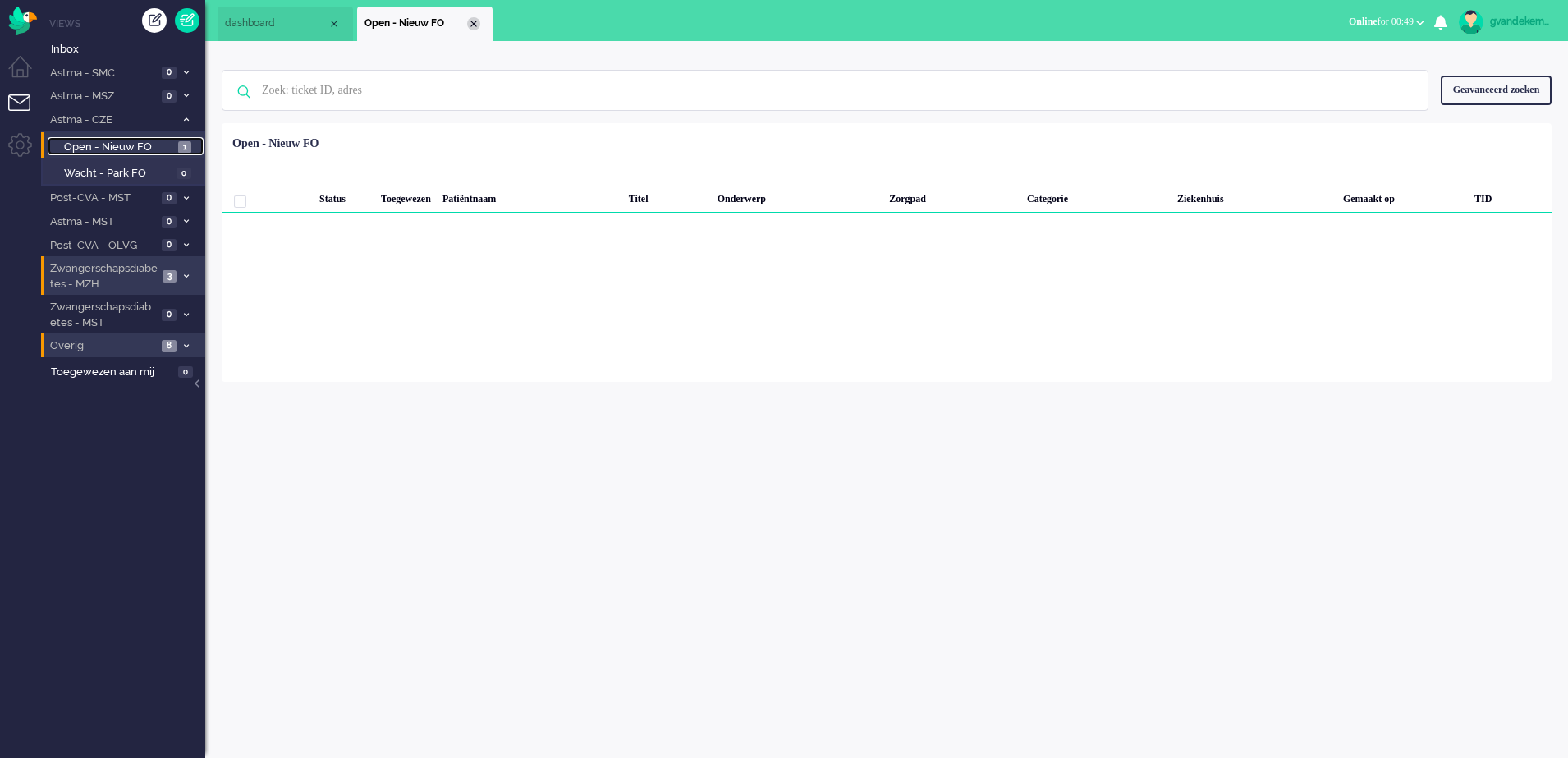
click at [476, 21] on div "Close tab" at bounding box center [474, 24] width 13 height 13
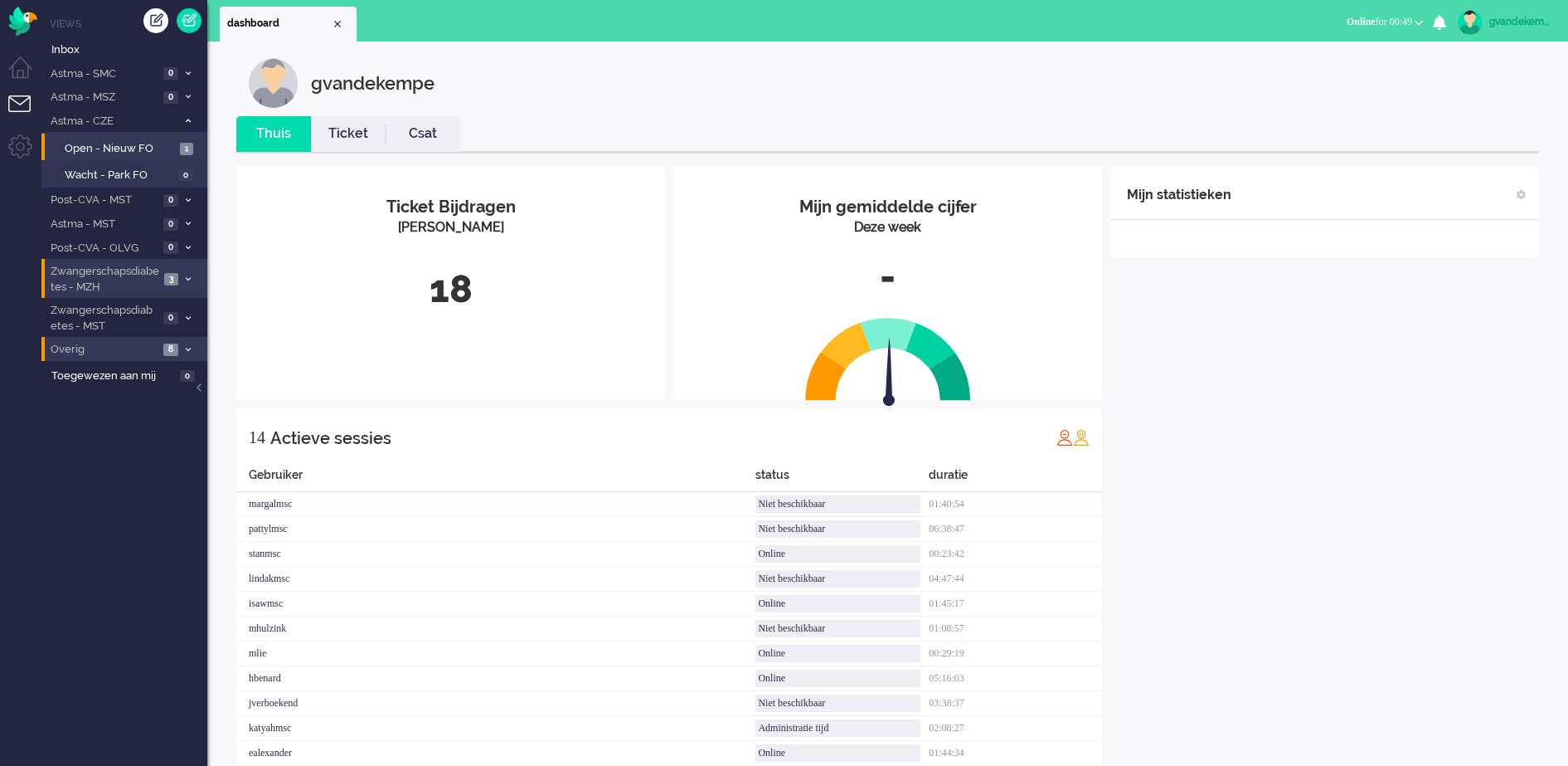
click at [187, 122] on icon at bounding box center [187, 120] width 5 height 6
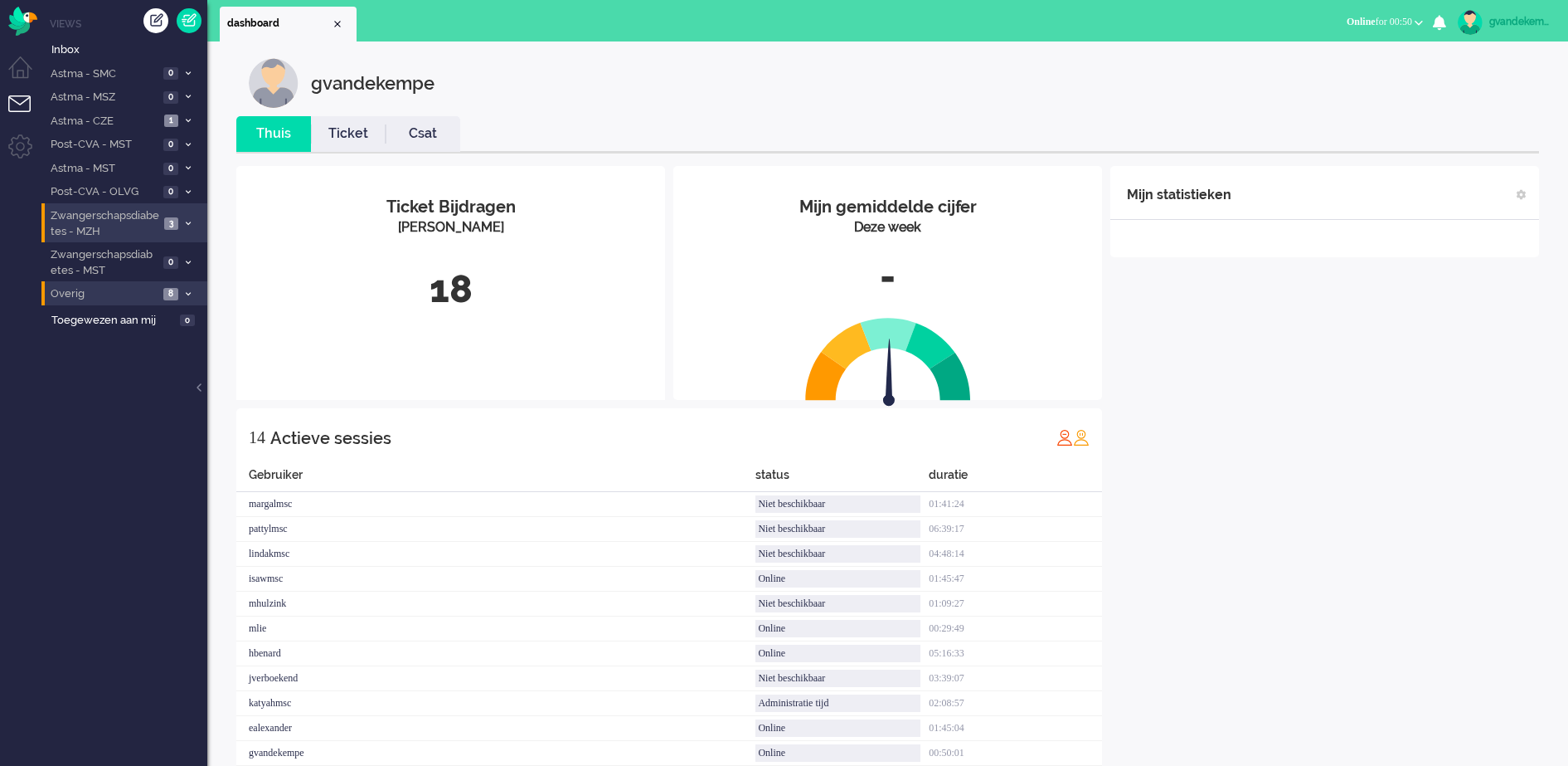
click at [190, 294] on icon at bounding box center [187, 294] width 5 height 6
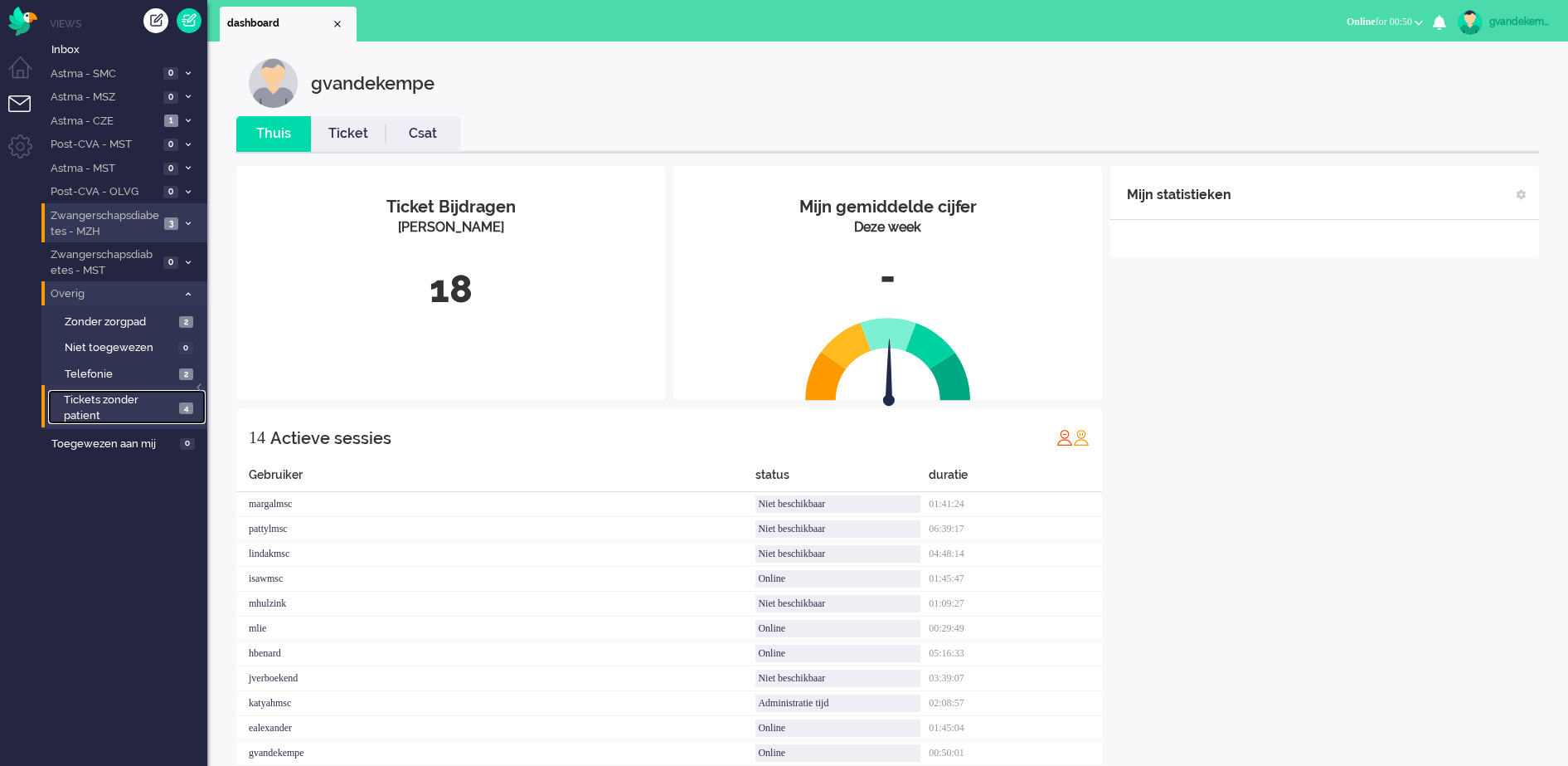
click at [184, 410] on span "4" at bounding box center [186, 407] width 14 height 12
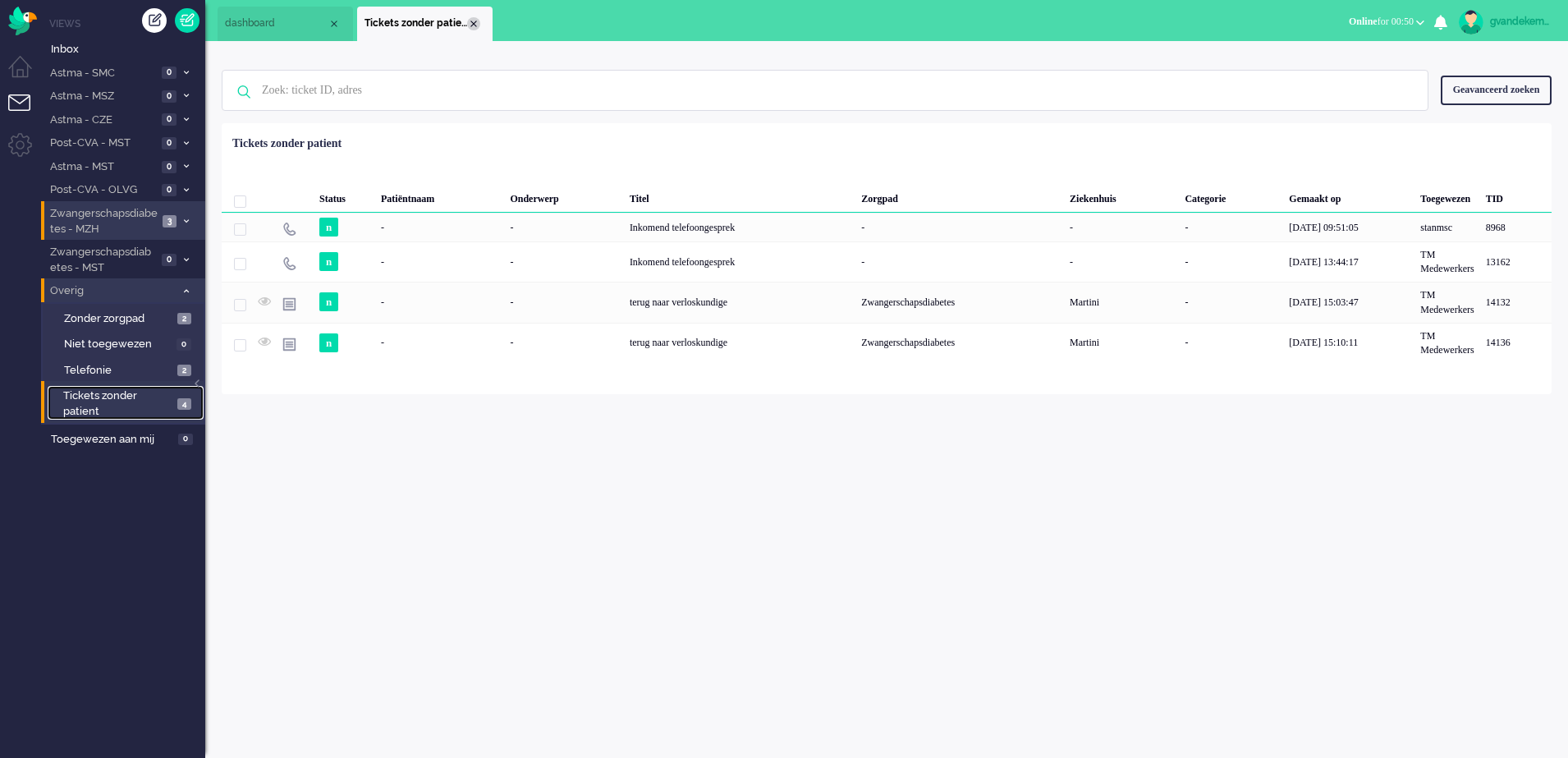
click at [473, 25] on div "Close tab" at bounding box center [474, 24] width 13 height 13
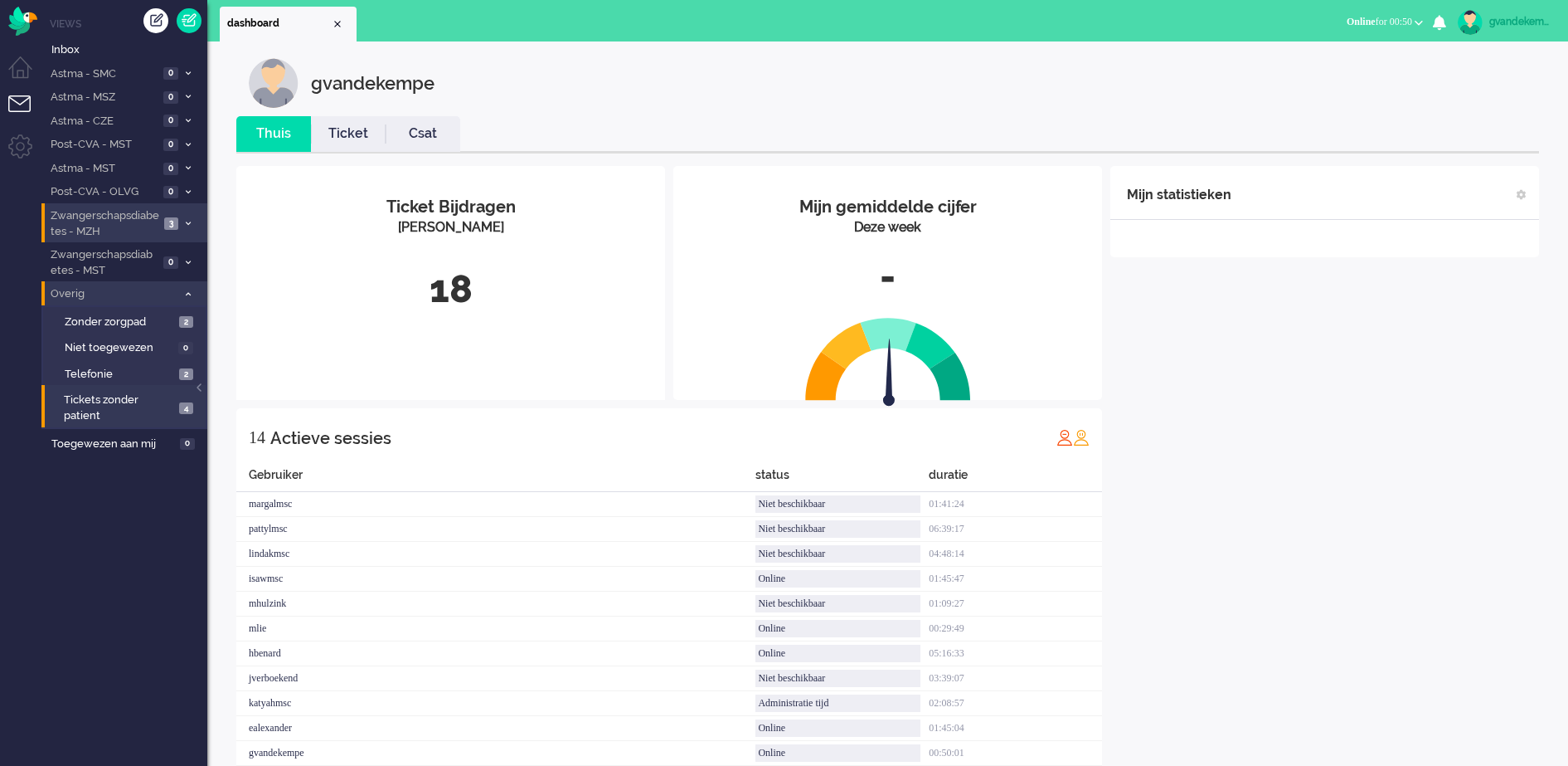
click at [1353, 526] on div "Mijn statistieken + Statistieken toevoegen Bel tijd (gemiddelde dag) Wrapup tij…" at bounding box center [1324, 512] width 428 height 691
click at [187, 224] on icon at bounding box center [187, 224] width 5 height 6
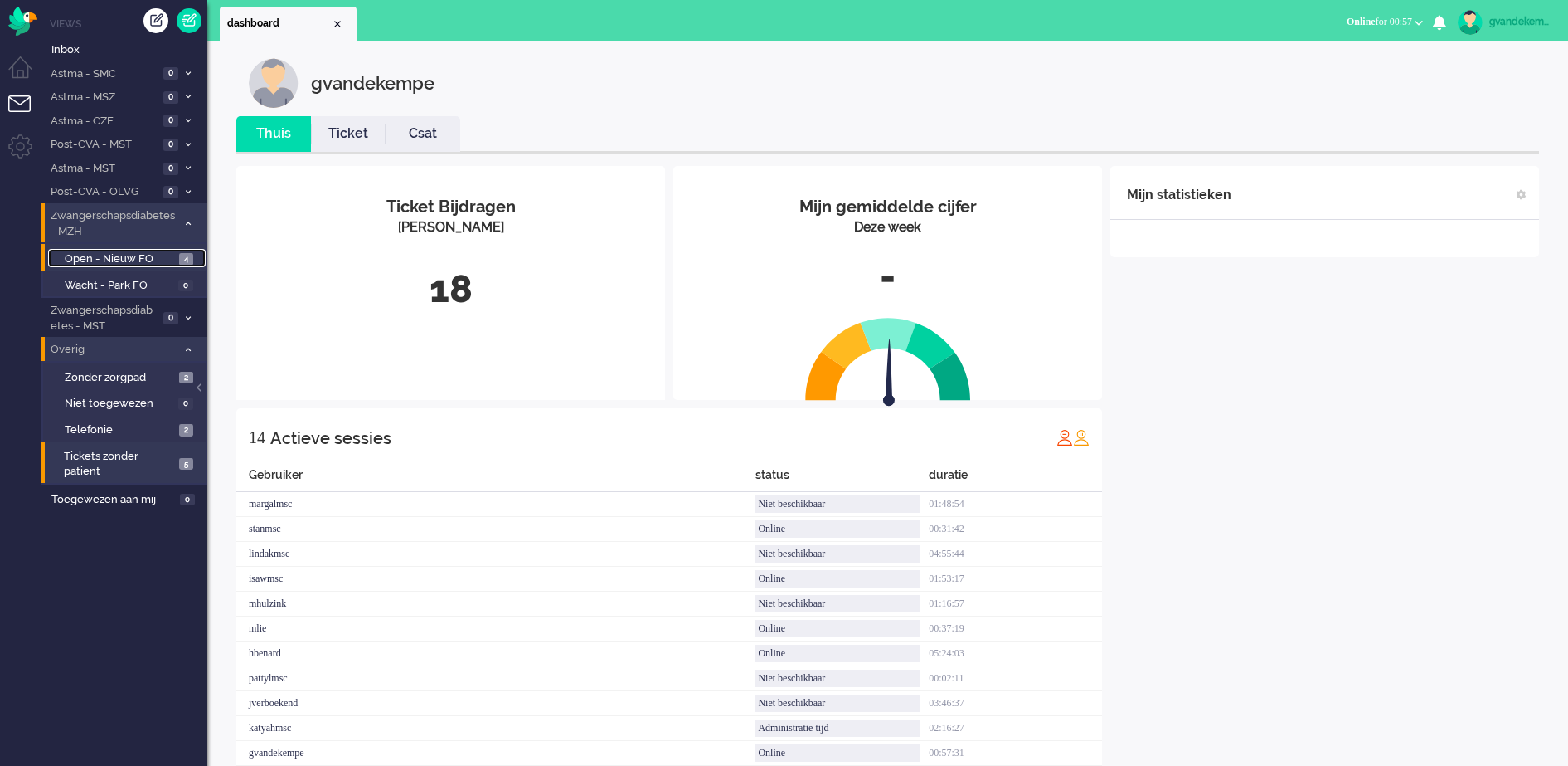
click at [174, 261] on span "Open - Nieuw FO" at bounding box center [119, 259] width 110 height 16
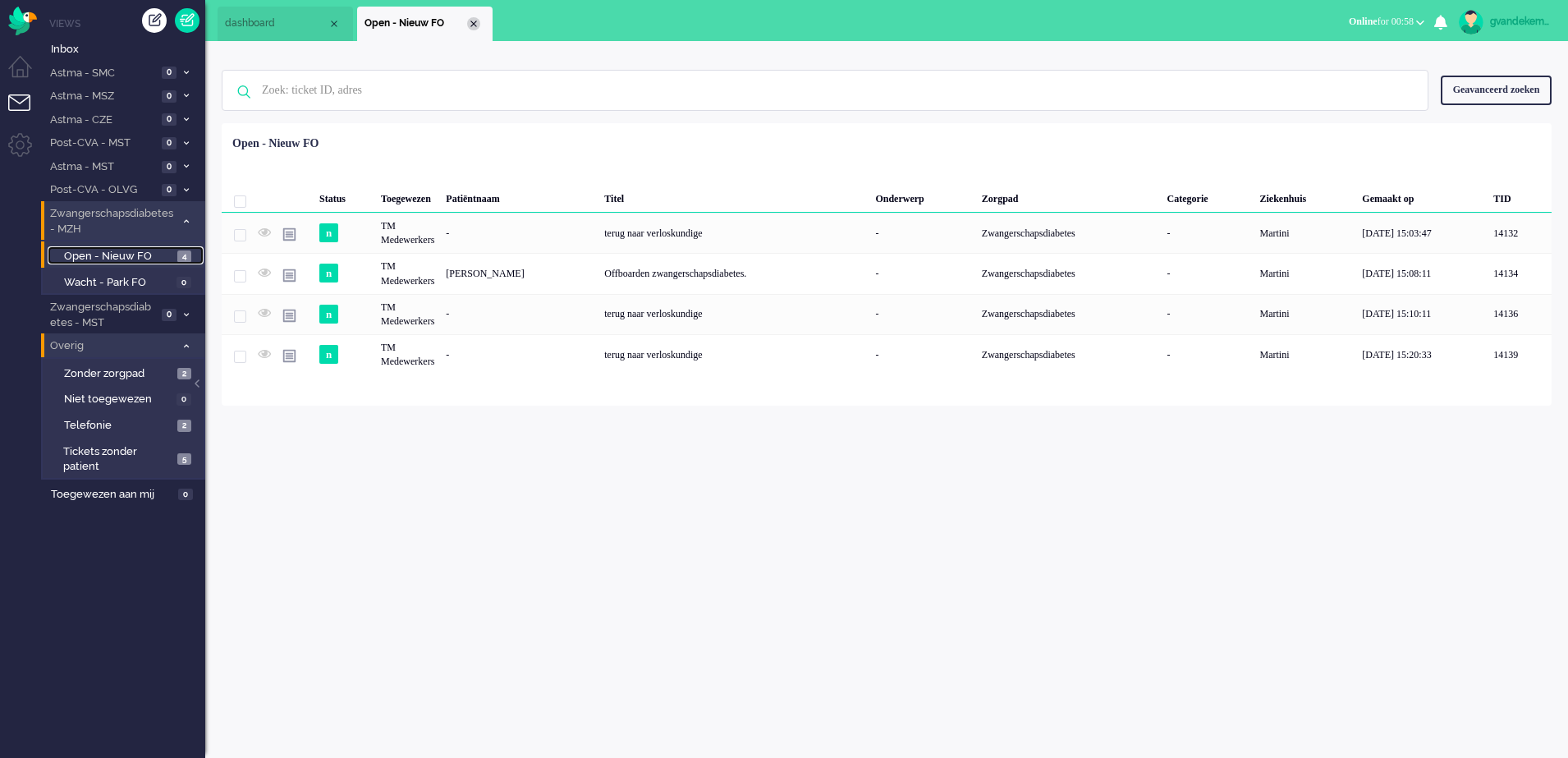
click at [473, 23] on div "Close tab" at bounding box center [474, 24] width 13 height 13
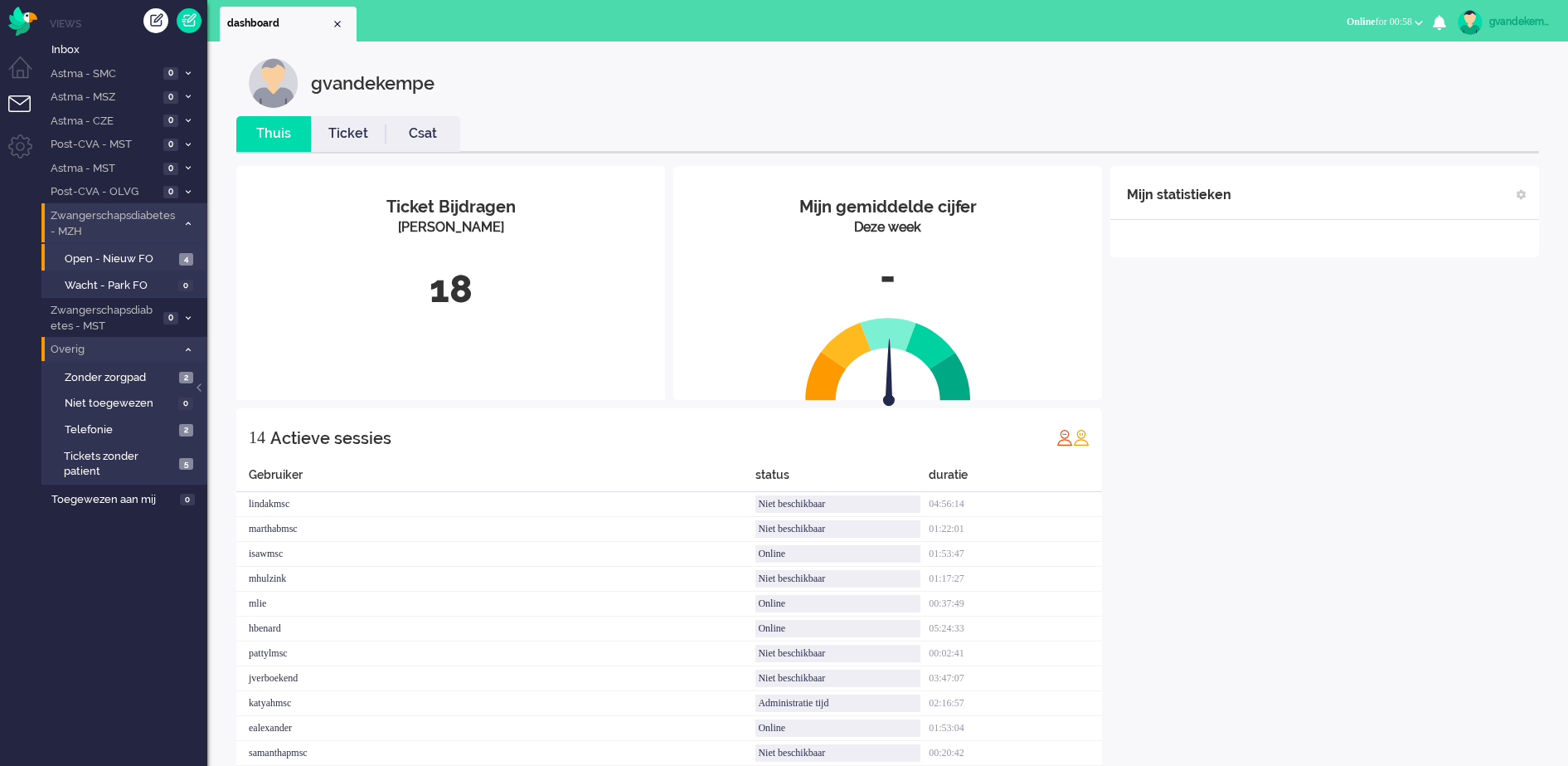
click at [1361, 579] on div "Mijn statistieken + Statistieken toevoegen Bel tijd (gemiddelde dag) Wrapup tij…" at bounding box center [1324, 512] width 428 height 691
click at [186, 318] on icon at bounding box center [187, 318] width 5 height 6
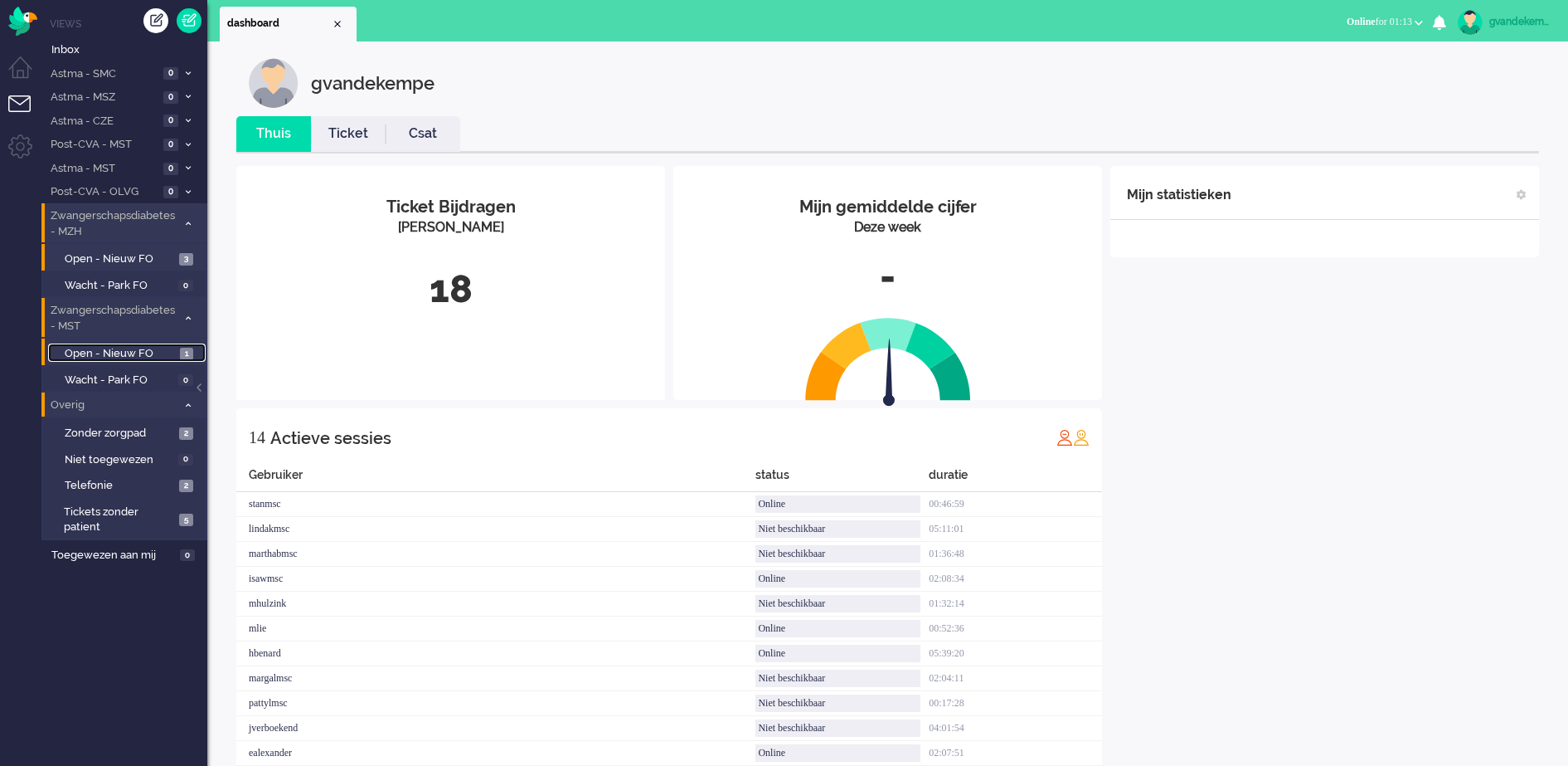
click at [141, 355] on span "Open - Nieuw FO" at bounding box center [120, 353] width 111 height 16
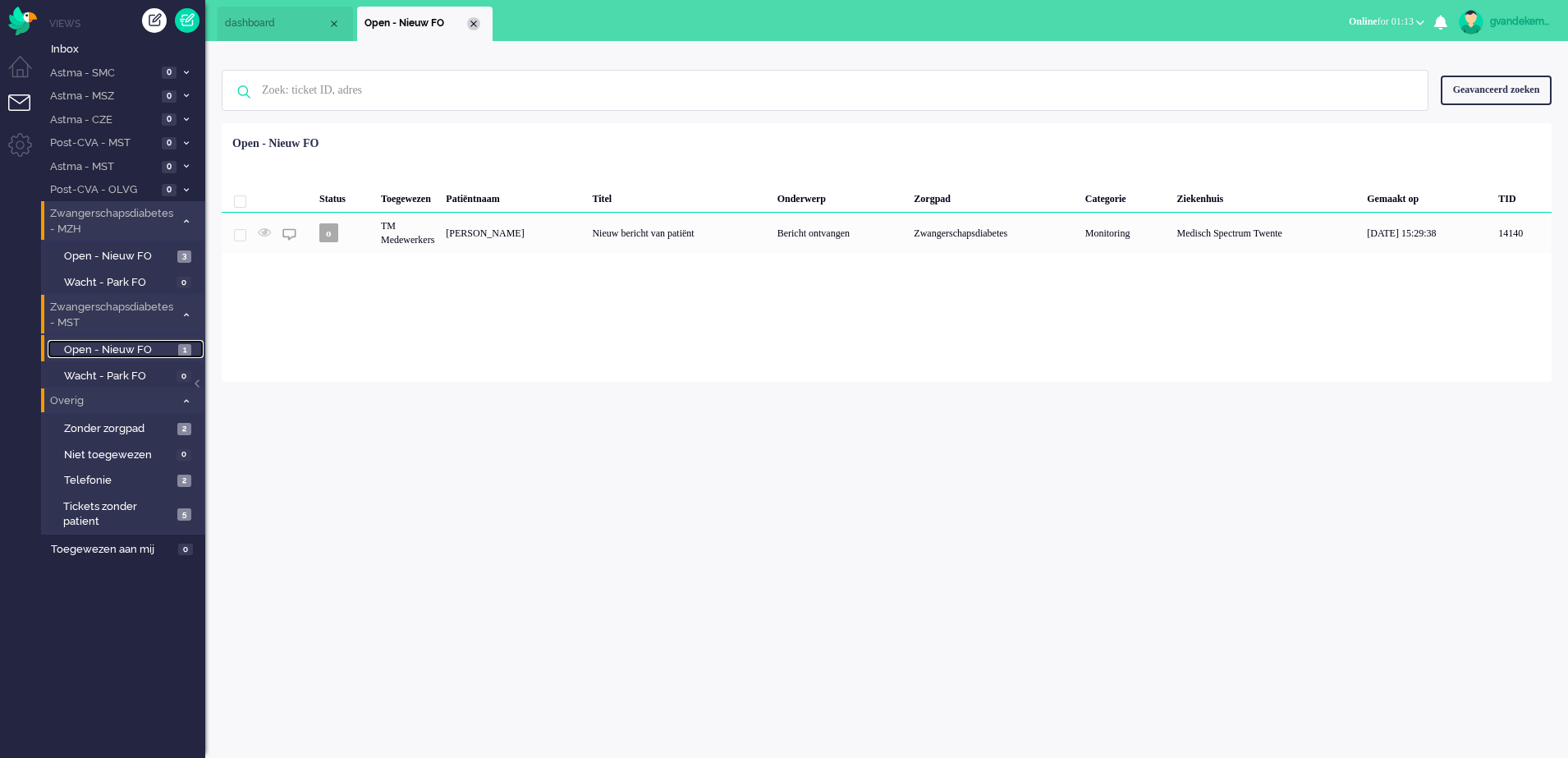
click at [478, 20] on div "Close tab" at bounding box center [474, 24] width 13 height 13
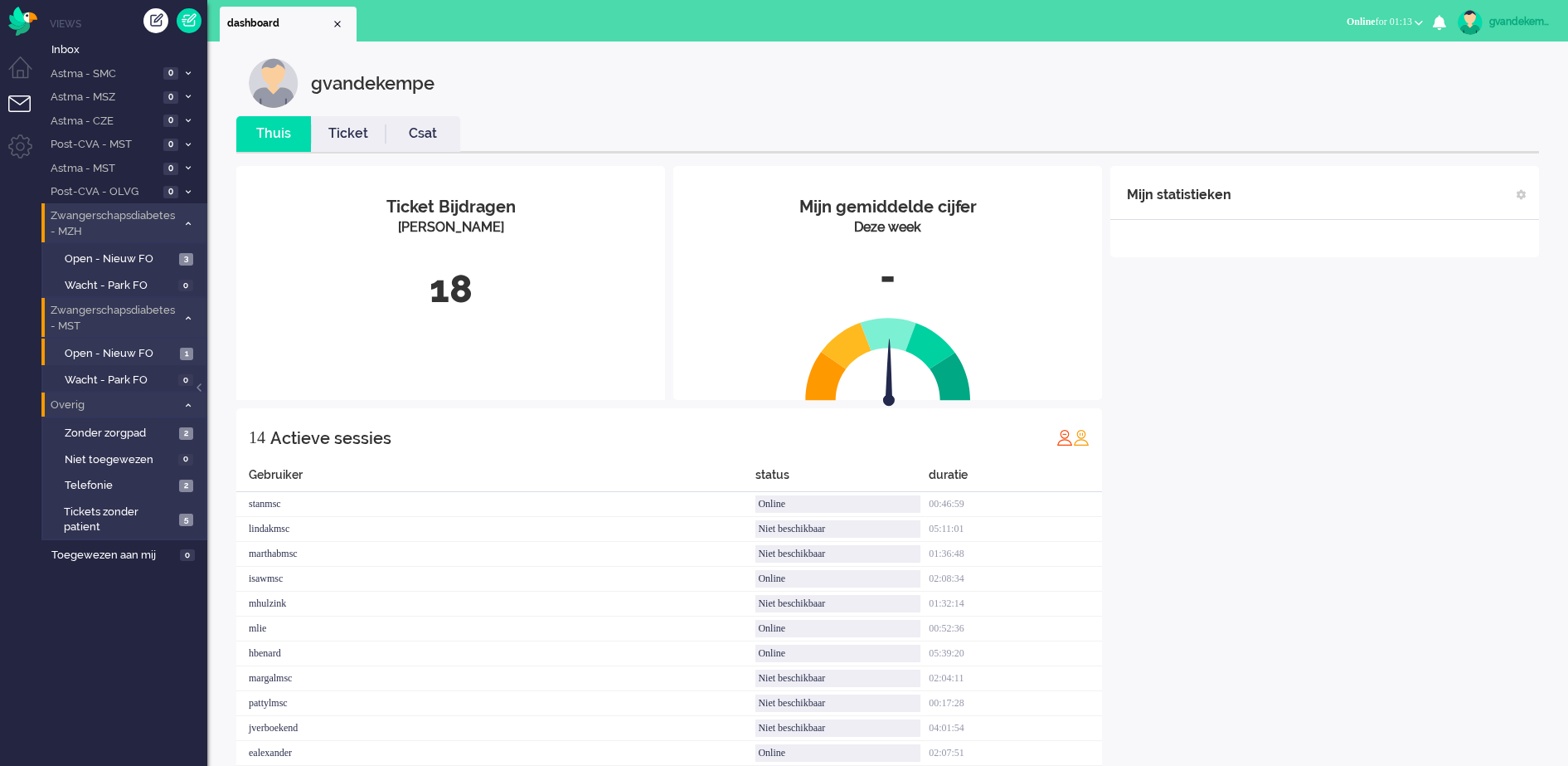
click at [1327, 489] on div "Mijn statistieken + Statistieken toevoegen Bel tijd (gemiddelde dag) Wrapup tij…" at bounding box center [1324, 512] width 428 height 691
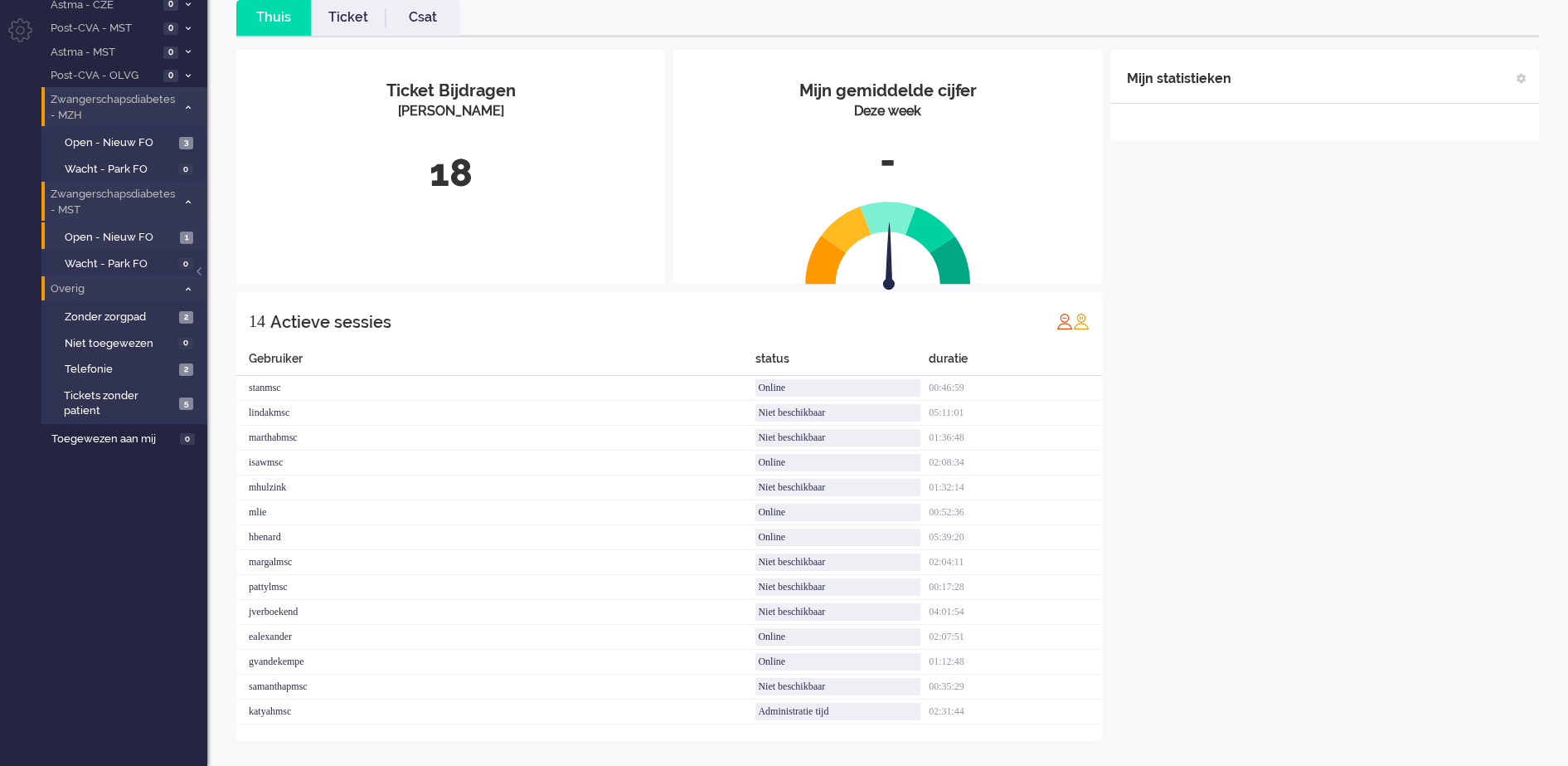
scroll to position [120, 0]
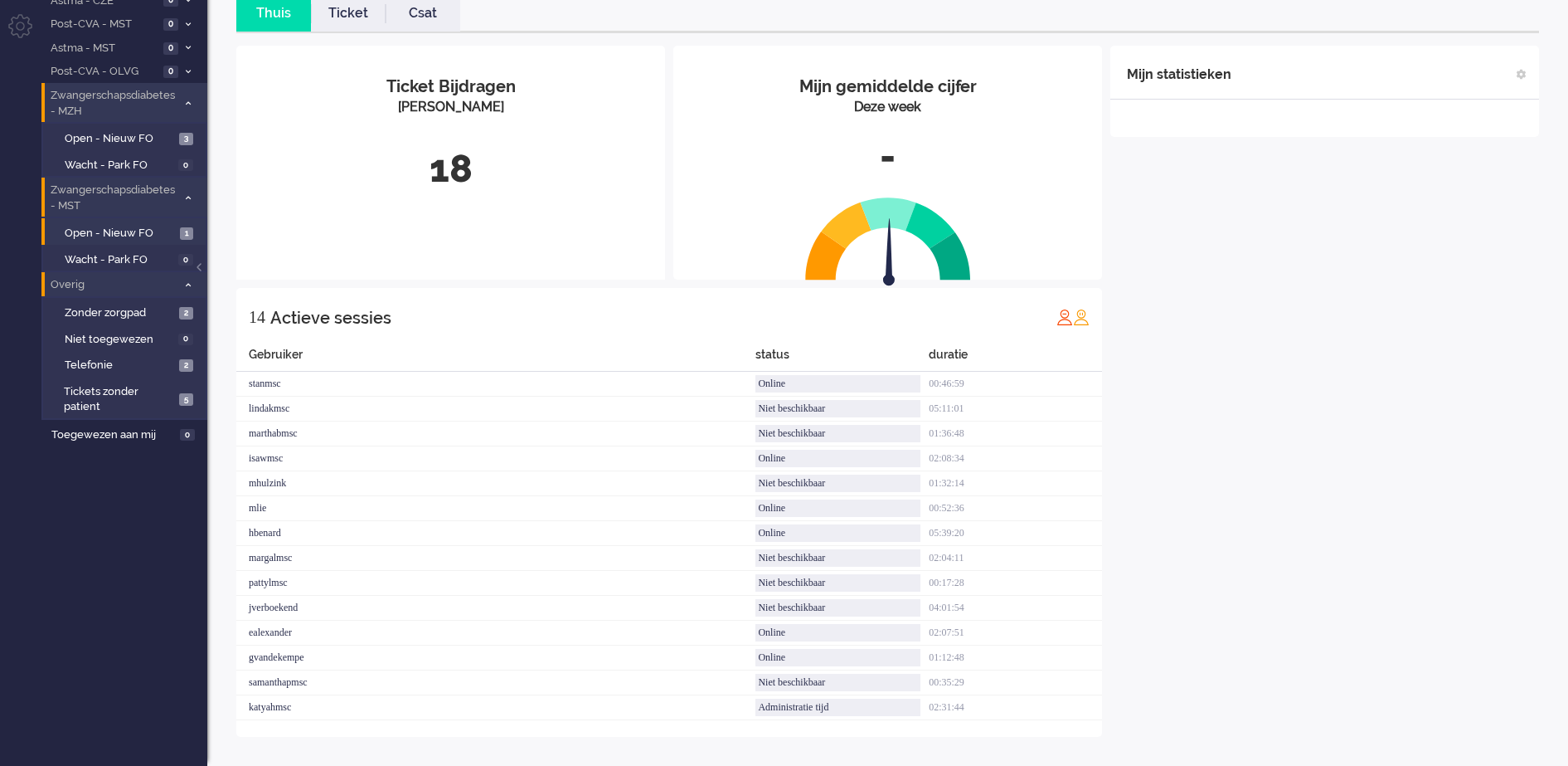
click at [1250, 405] on div "Mijn statistieken + Statistieken toevoegen Bel tijd (gemiddelde dag) Wrapup tij…" at bounding box center [1324, 391] width 428 height 691
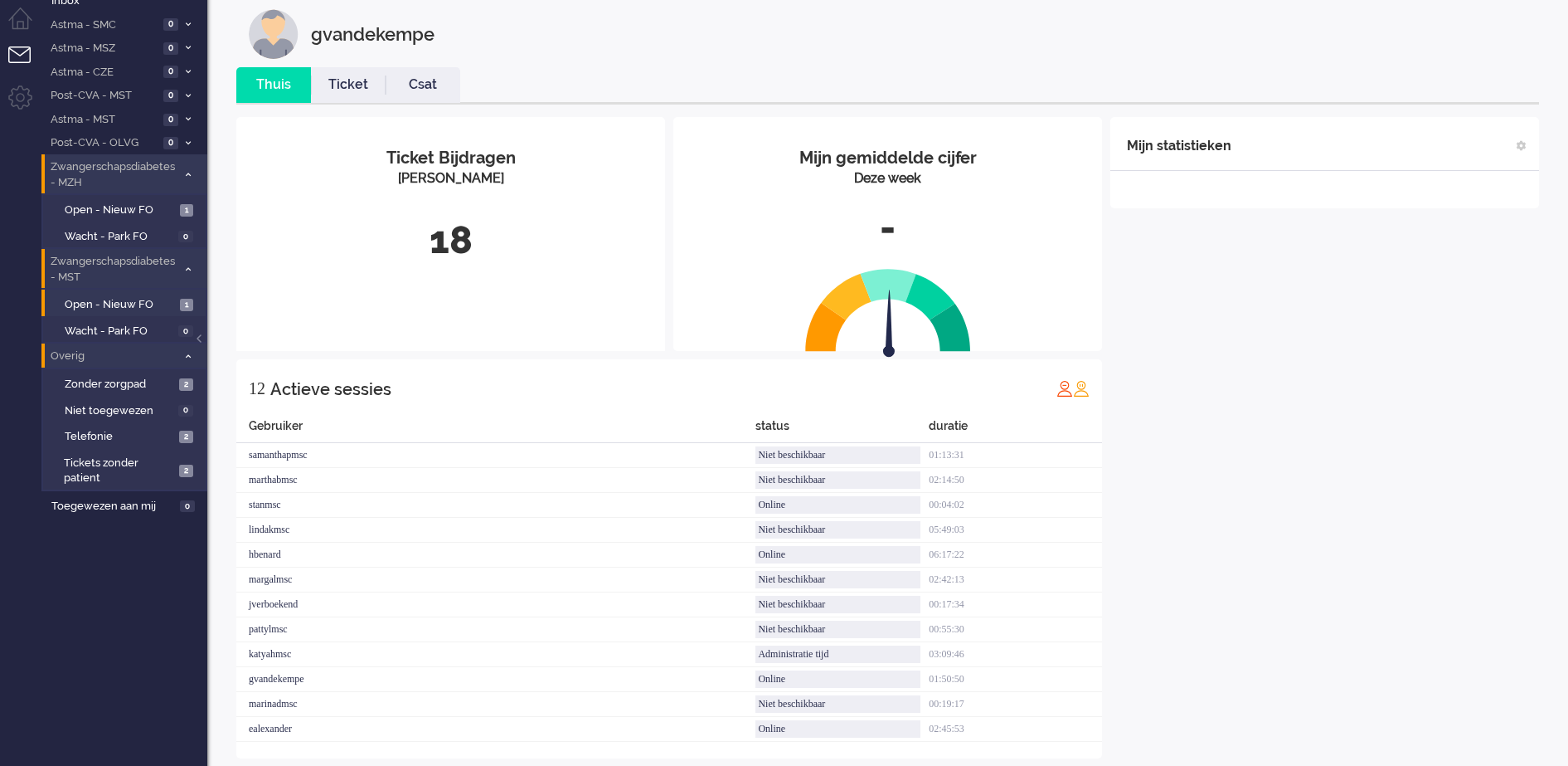
scroll to position [70, 0]
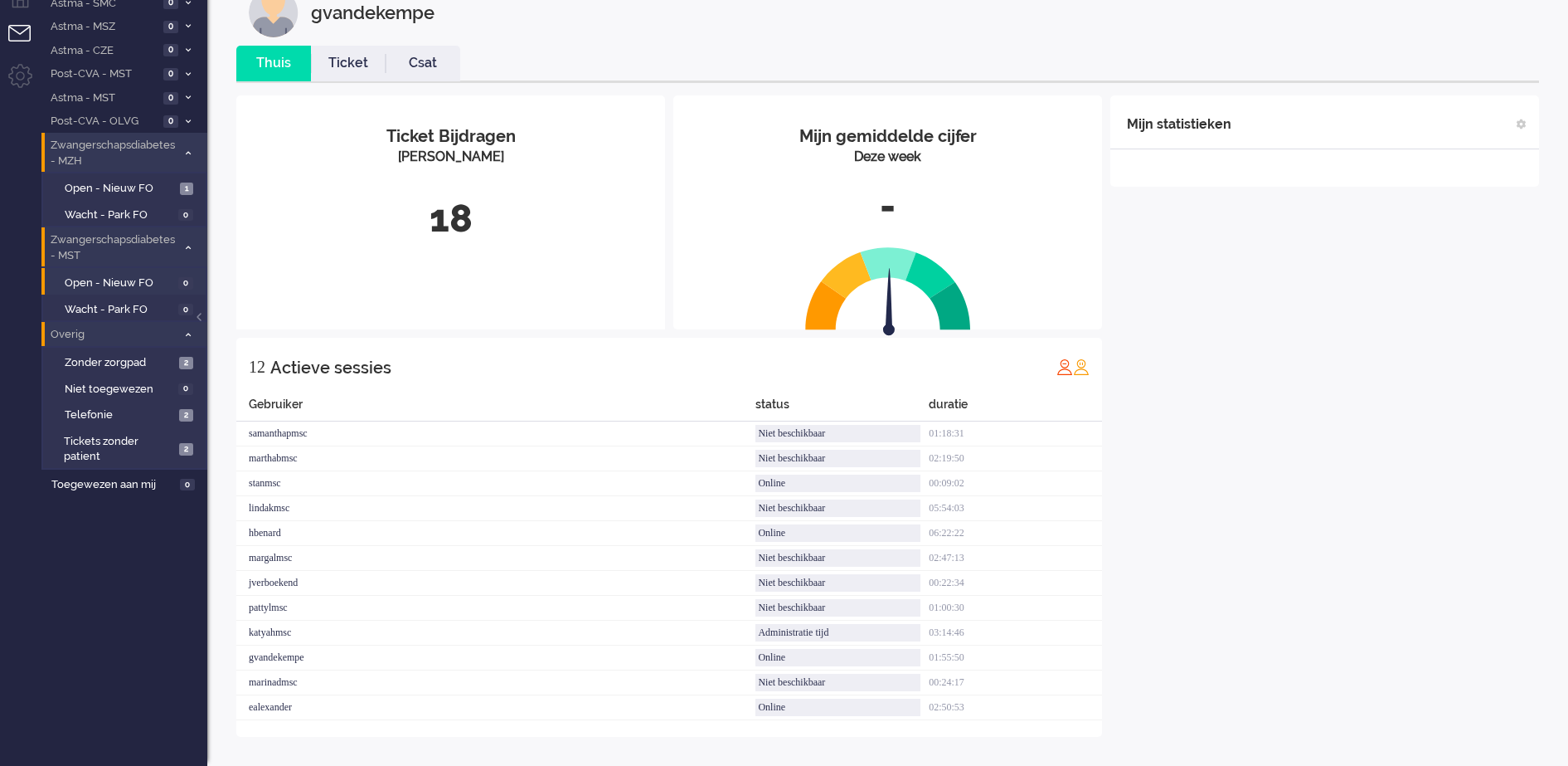
click at [184, 333] on span at bounding box center [187, 334] width 12 height 9
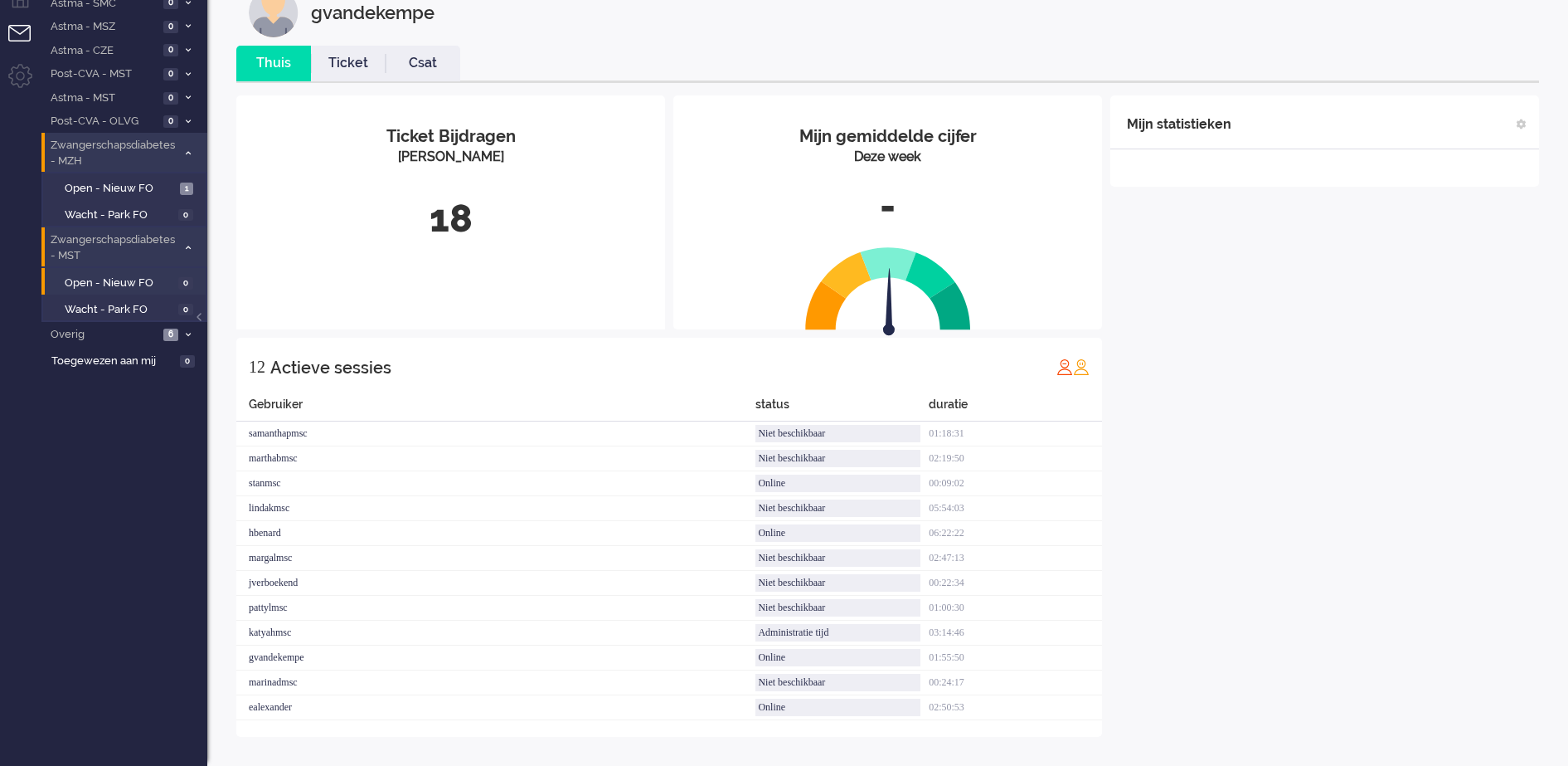
click at [188, 248] on icon at bounding box center [187, 248] width 5 height 6
click at [188, 151] on icon at bounding box center [187, 153] width 5 height 6
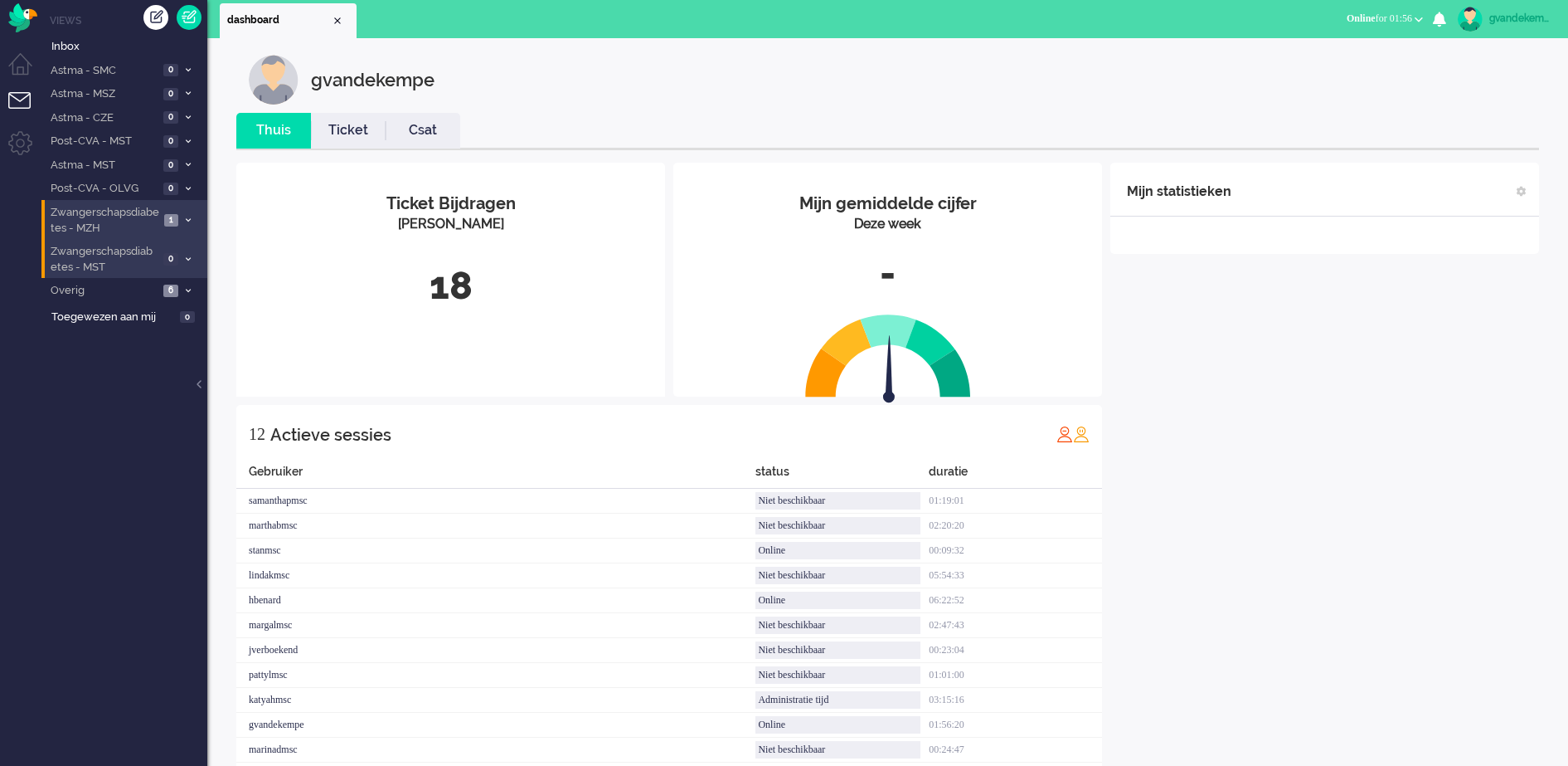
scroll to position [3, 0]
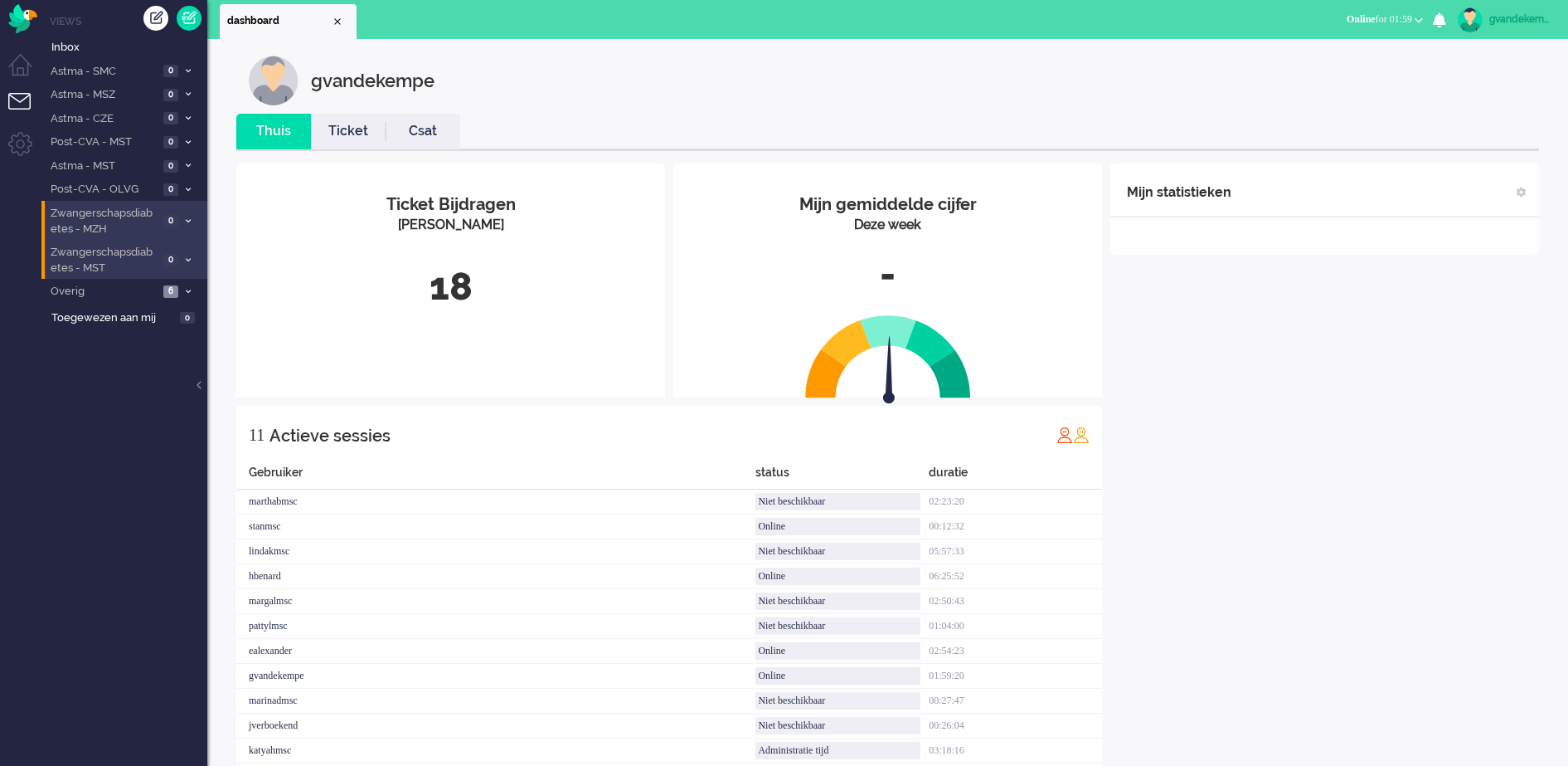
click at [1359, 361] on div "Mijn statistieken + Statistieken toevoegen Bel tijd (gemiddelde dag) Wrapup tij…" at bounding box center [1324, 471] width 428 height 616
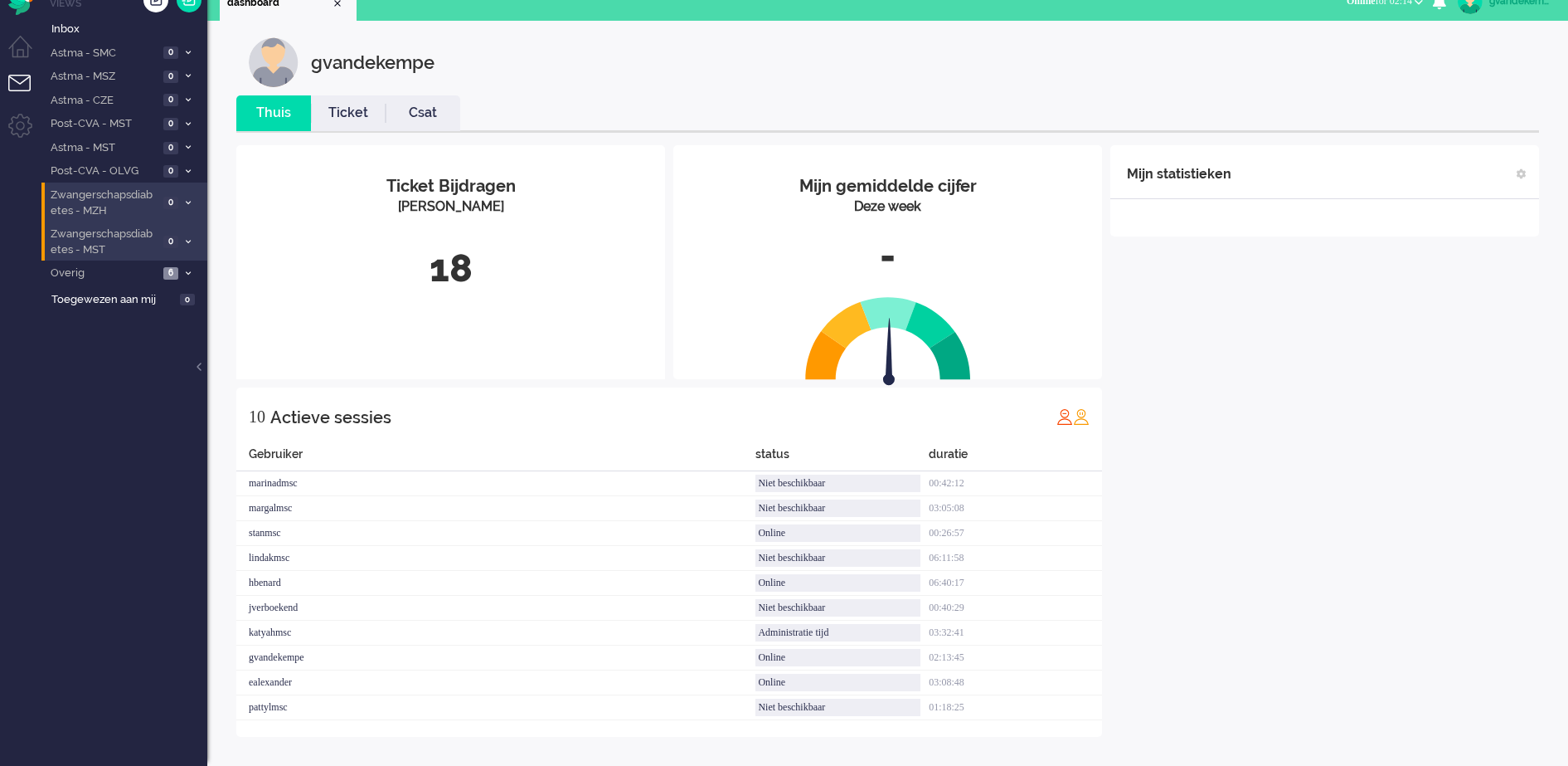
click at [1473, 452] on div "Mijn statistieken + Statistieken toevoegen Bel tijd (gemiddelde dag) Wrapup tij…" at bounding box center [1324, 441] width 428 height 591
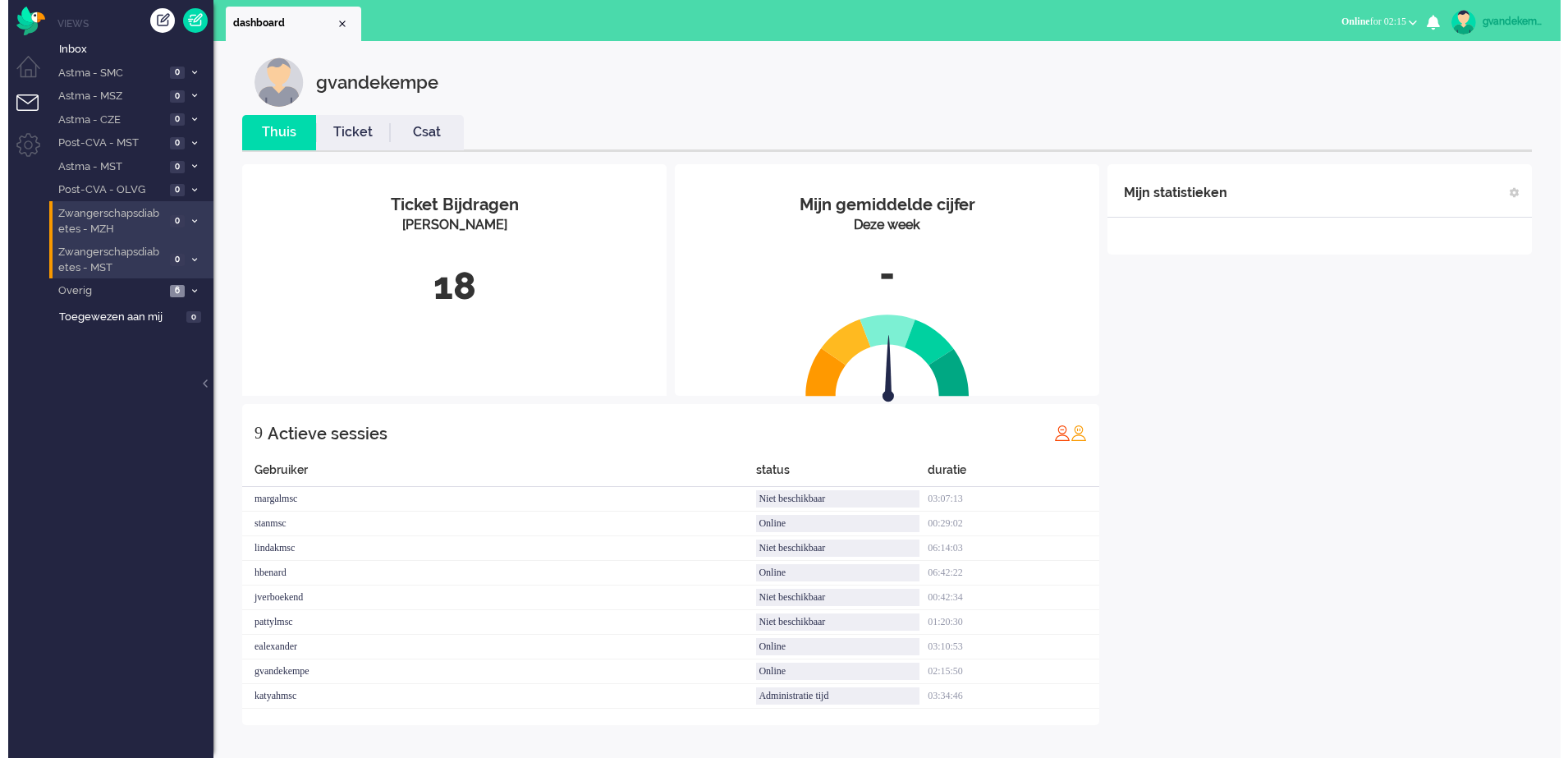
scroll to position [0, 0]
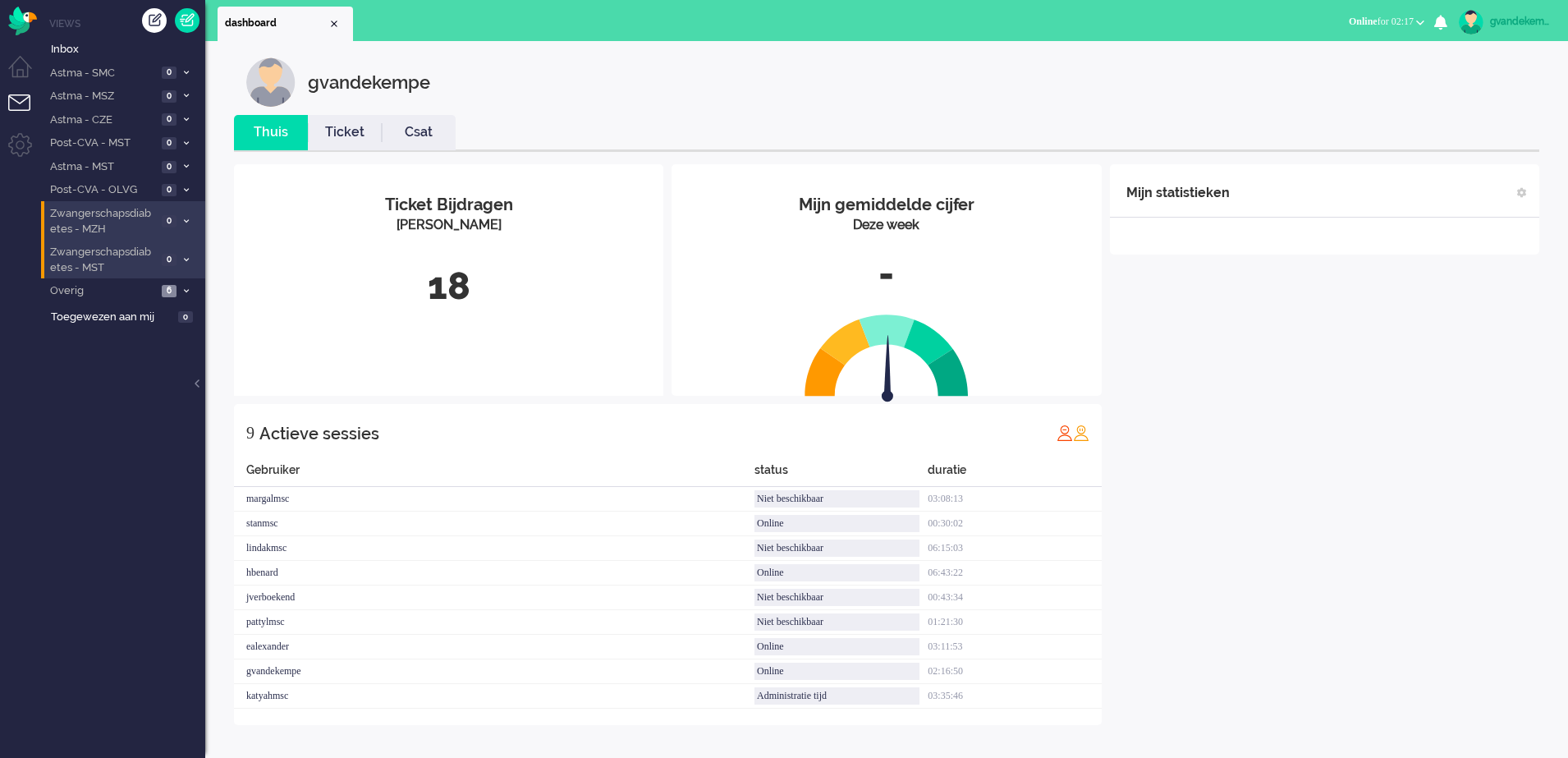
click at [1328, 564] on div "Mijn statistieken + Statistieken toevoegen Bel tijd (gemiddelde dag) Wrapup tij…" at bounding box center [1325, 444] width 430 height 560
click at [1303, 342] on div "Mijn statistieken + Statistieken toevoegen Bel tijd (gemiddelde dag) Wrapup tij…" at bounding box center [1325, 432] width 430 height 536
click at [1419, 327] on div "Mijn statistieken + Statistieken toevoegen Bel tijd (gemiddelde dag) Wrapup tij…" at bounding box center [1325, 432] width 430 height 536
click at [1383, 703] on div "Mijn gemiddelde cijfer Deze week - Ticket Bijdragen Per Kanaal 18 8 Actieve ses…" at bounding box center [887, 432] width 1306 height 560
click at [1419, 257] on div "Mijn statistieken + Statistieken toevoegen Bel tijd (gemiddelde dag) Wrapup tij…" at bounding box center [1325, 420] width 430 height 511
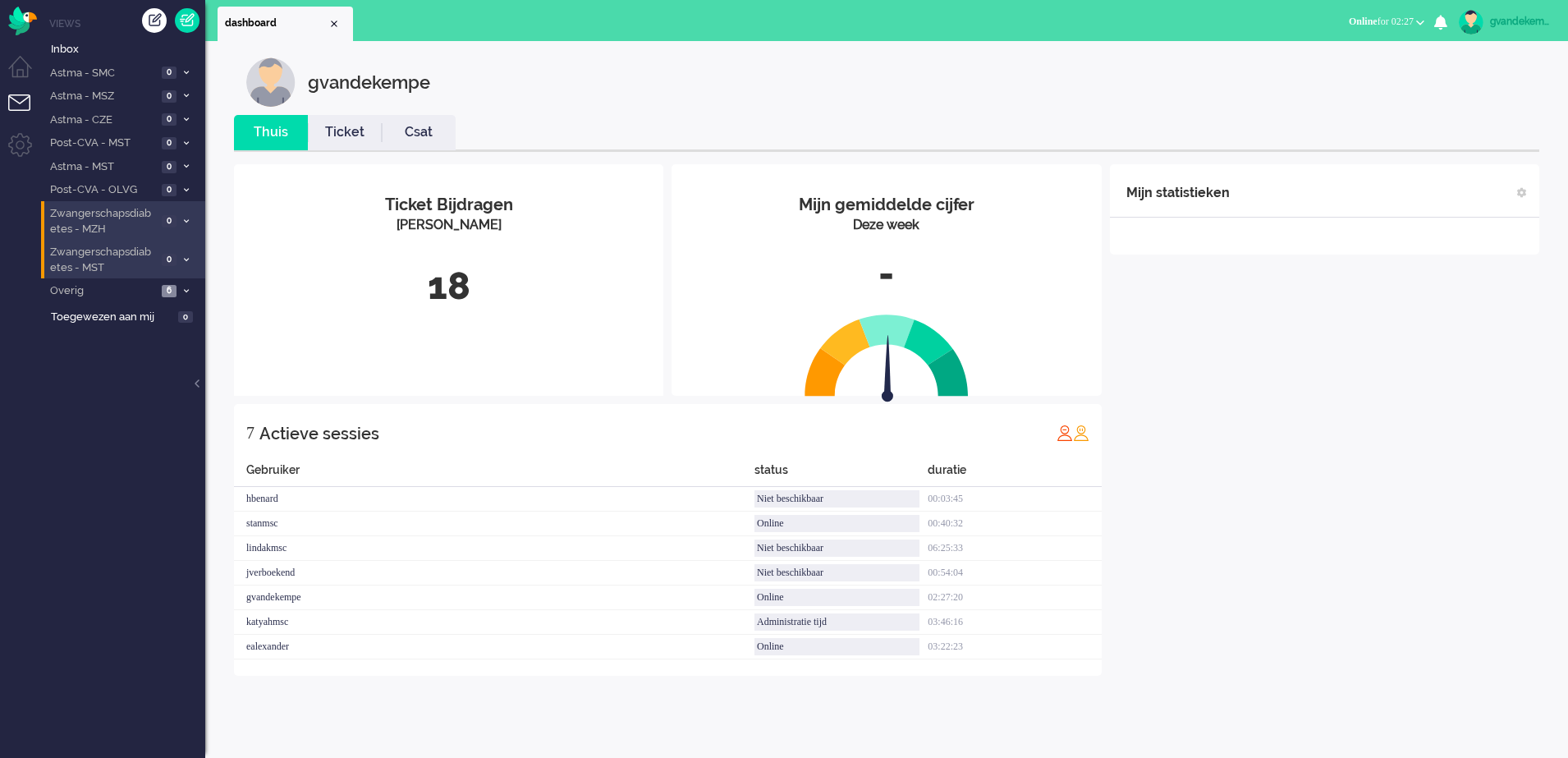
click at [1308, 382] on div "Mijn statistieken + Statistieken toevoegen Bel tijd (gemiddelde dag) Wrapup tij…" at bounding box center [1325, 420] width 430 height 511
click at [183, 286] on span at bounding box center [186, 291] width 12 height 9
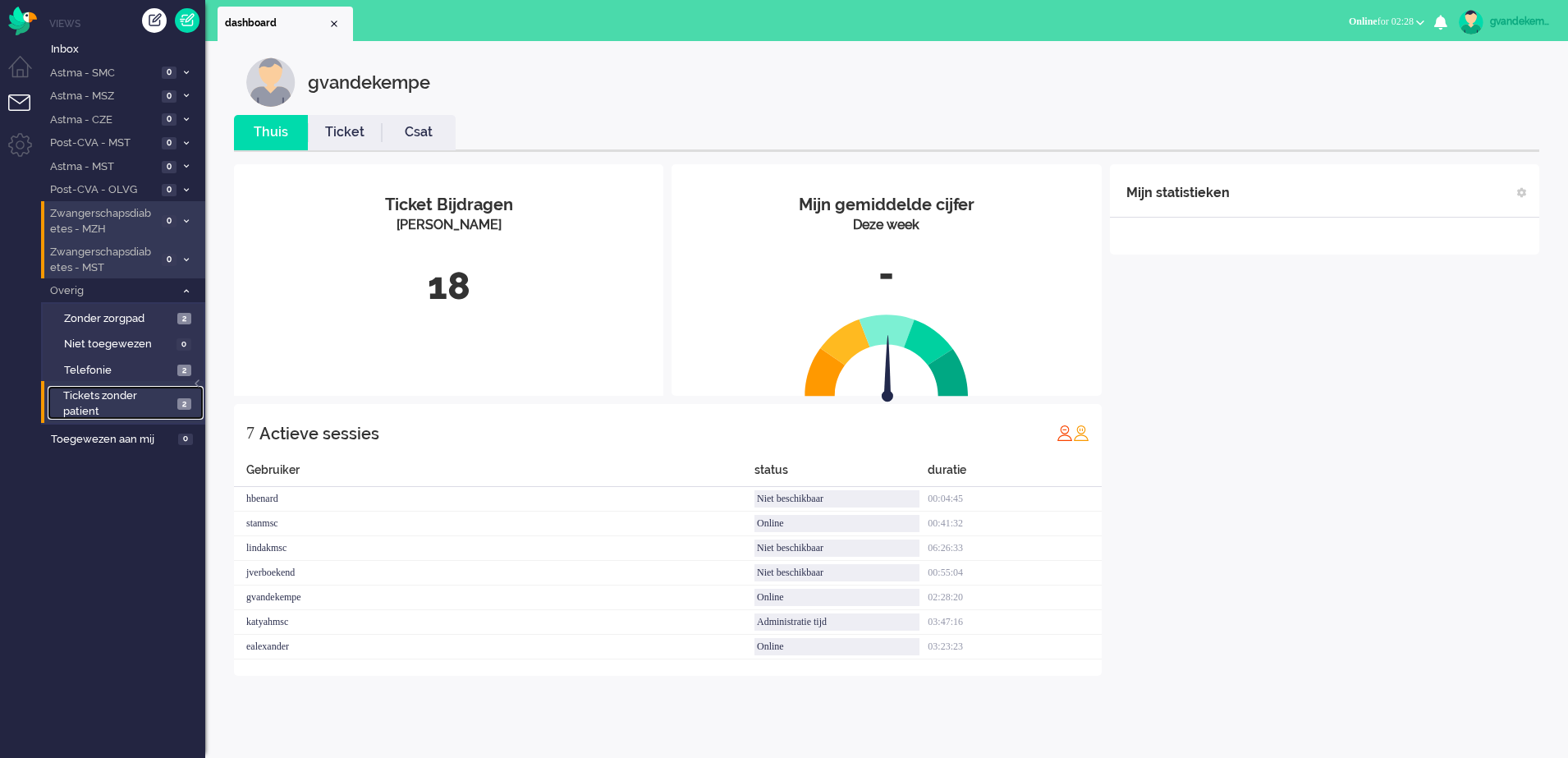
click at [180, 406] on span "2" at bounding box center [184, 403] width 14 height 12
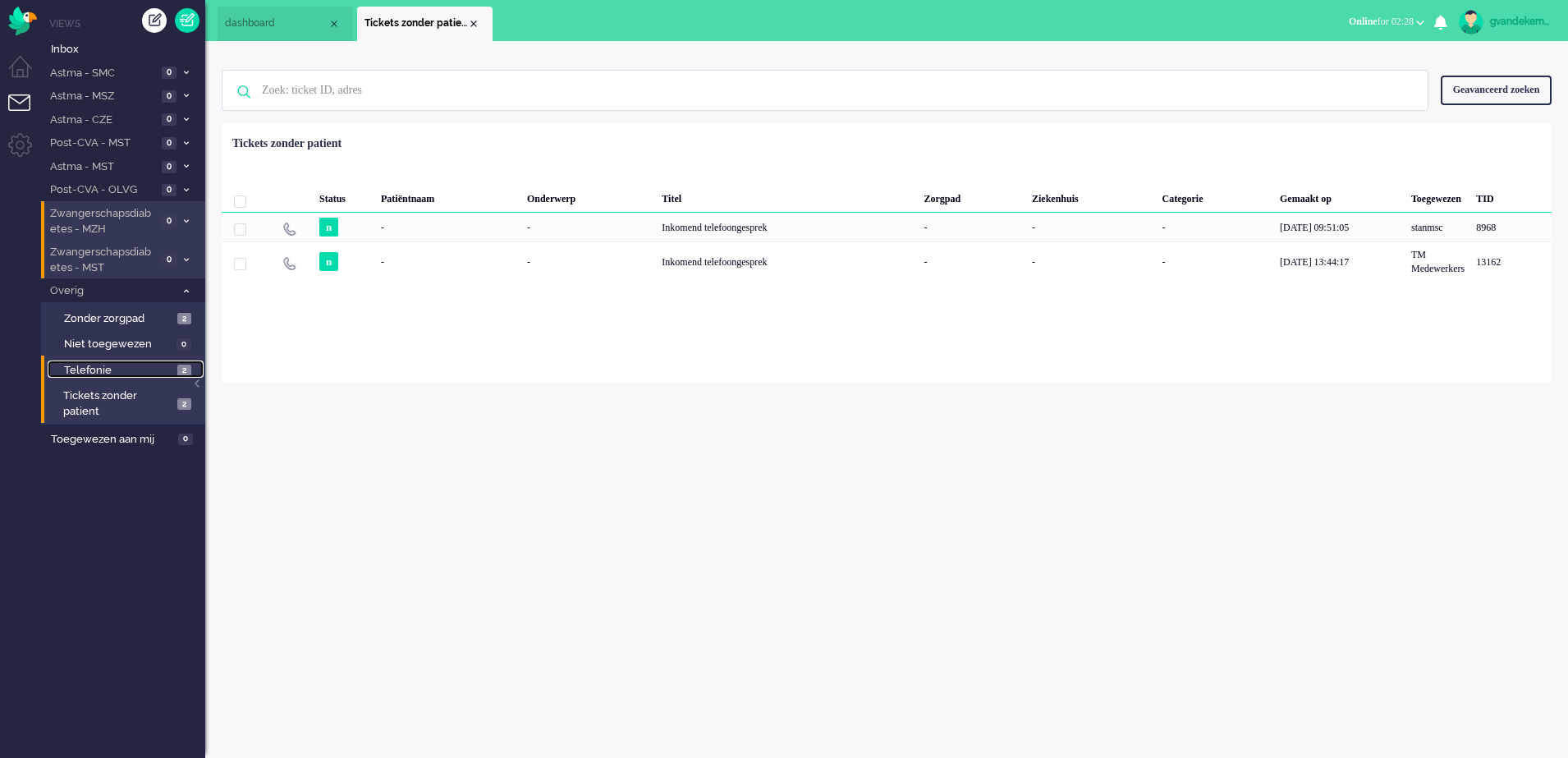
click at [189, 374] on span "2" at bounding box center [184, 370] width 14 height 12
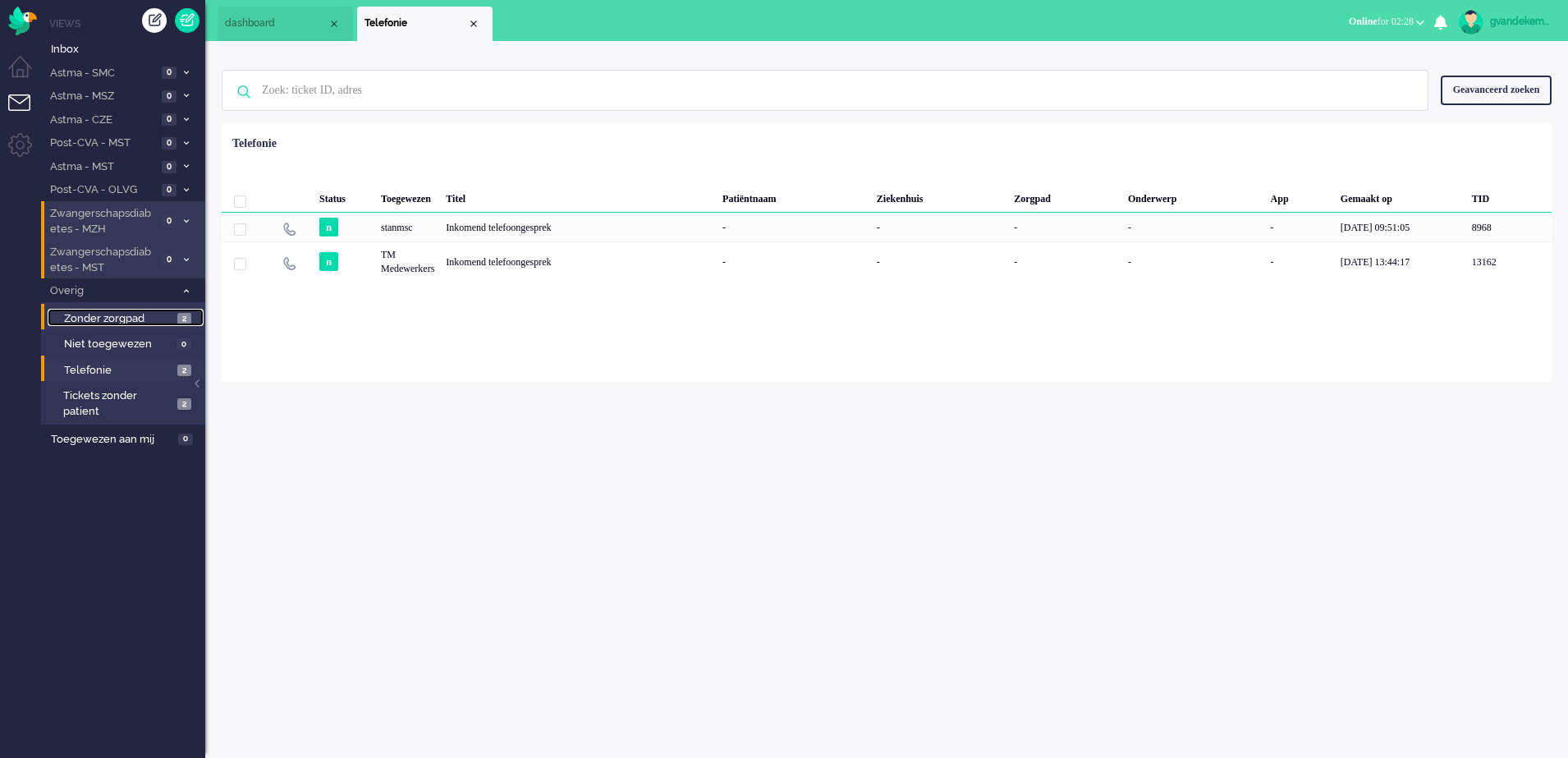
click at [184, 319] on span "2" at bounding box center [184, 318] width 14 height 12
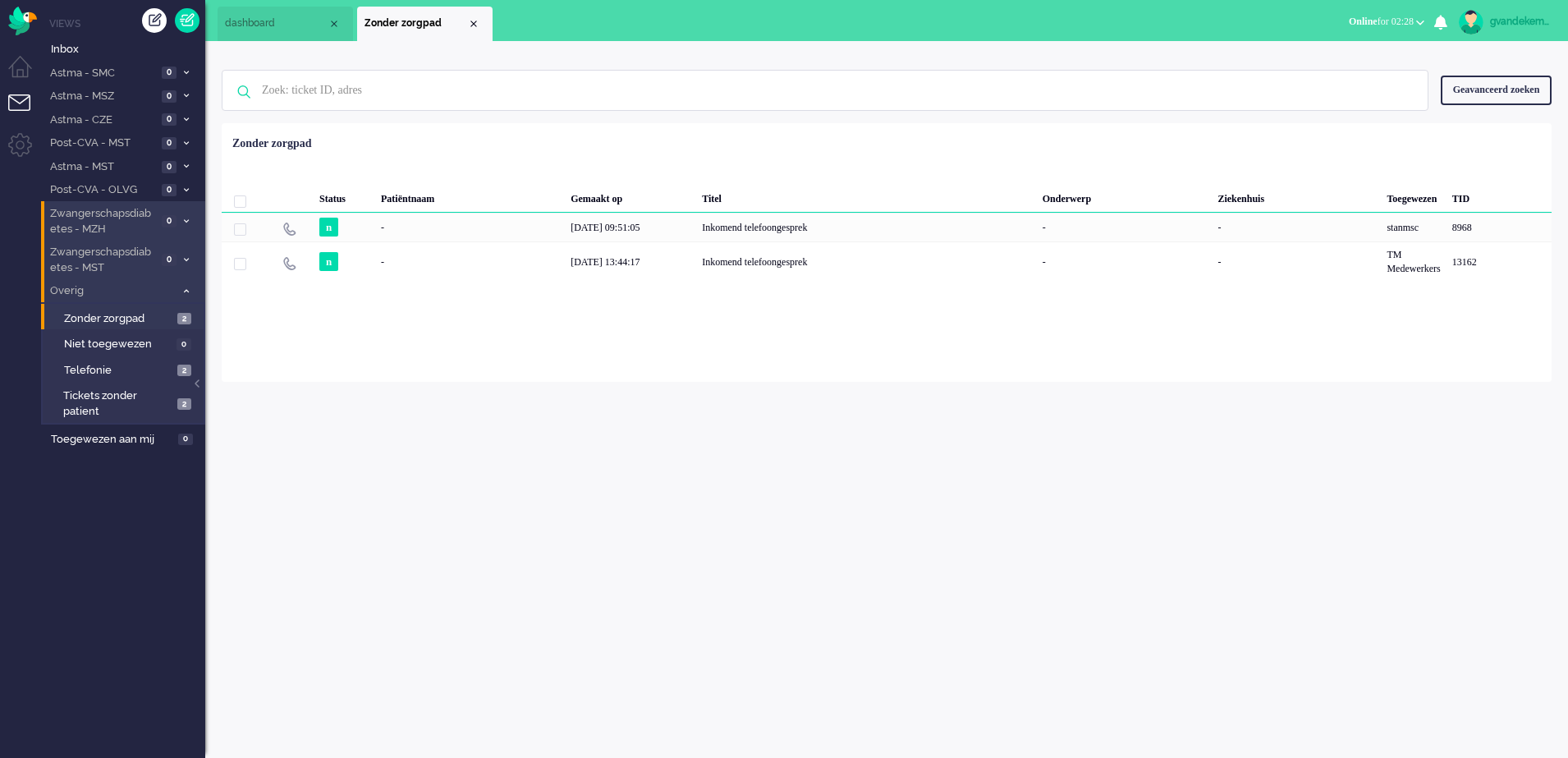
click at [187, 289] on icon at bounding box center [186, 291] width 5 height 5
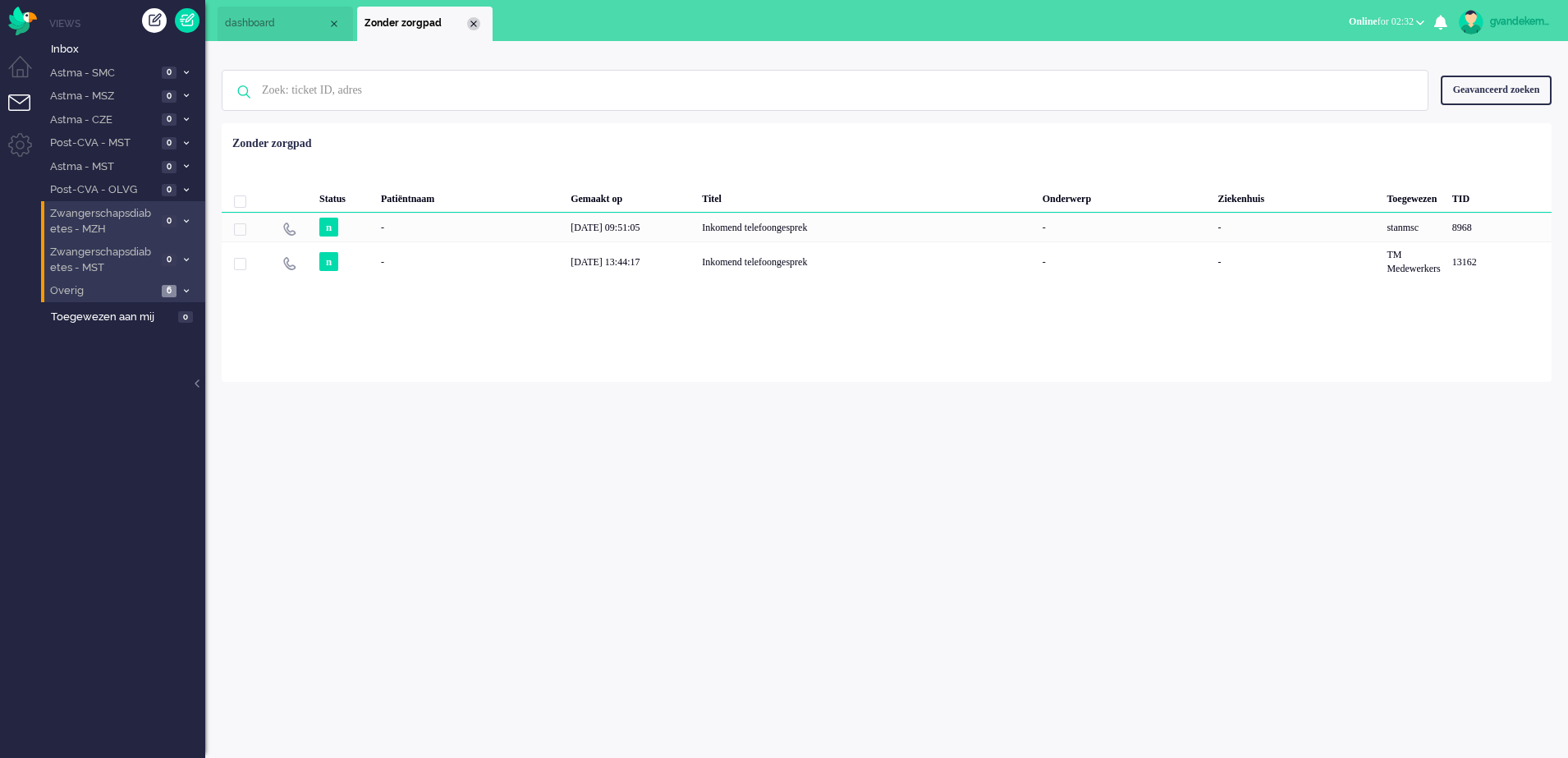
click at [473, 23] on div "Close tab" at bounding box center [474, 24] width 13 height 13
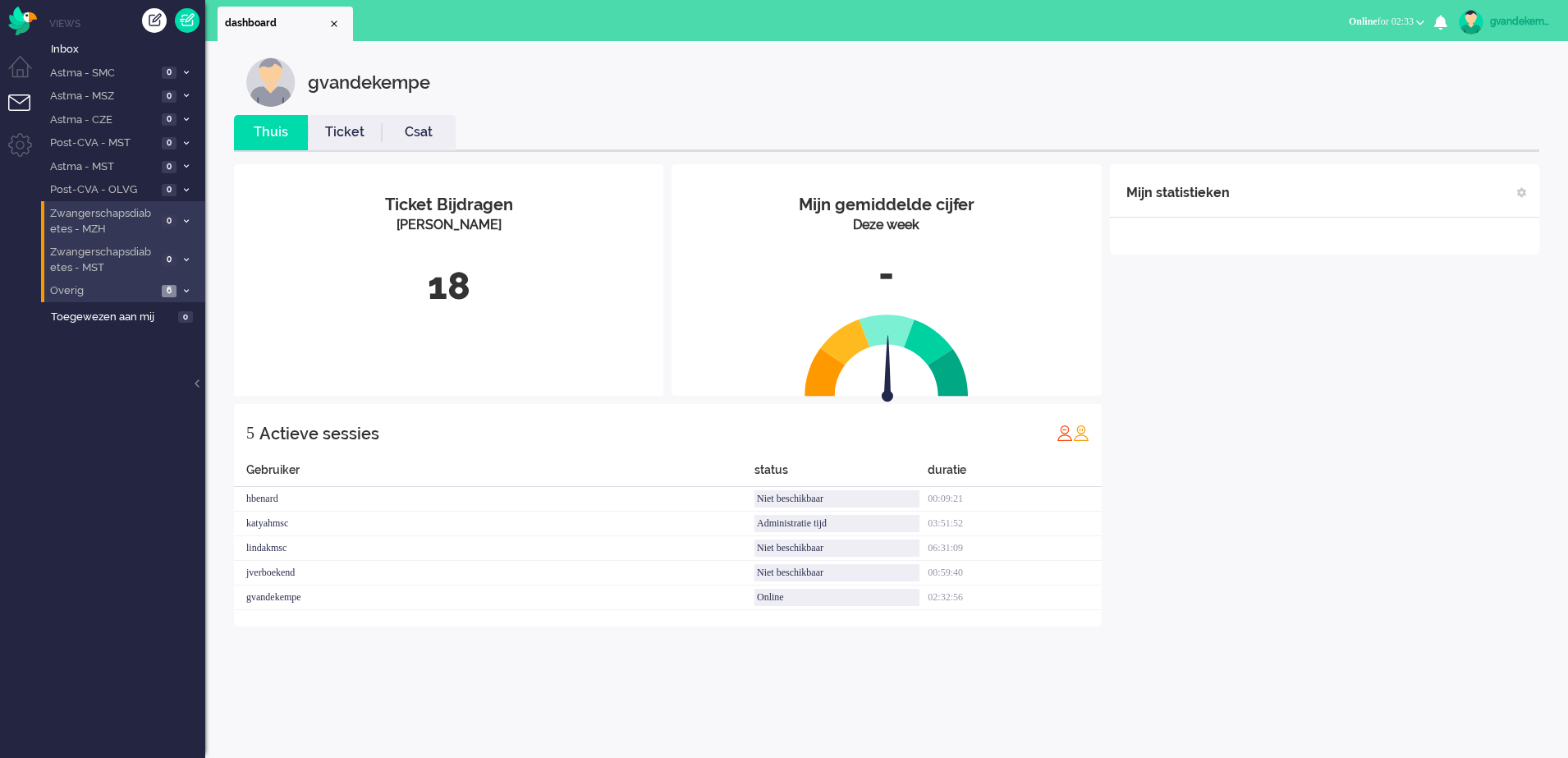
click at [1509, 18] on div "gvandekempe" at bounding box center [1520, 21] width 61 height 16
click at [1443, 129] on link "Uitloggen" at bounding box center [1498, 133] width 123 height 16
